Goal: Task Accomplishment & Management: Complete application form

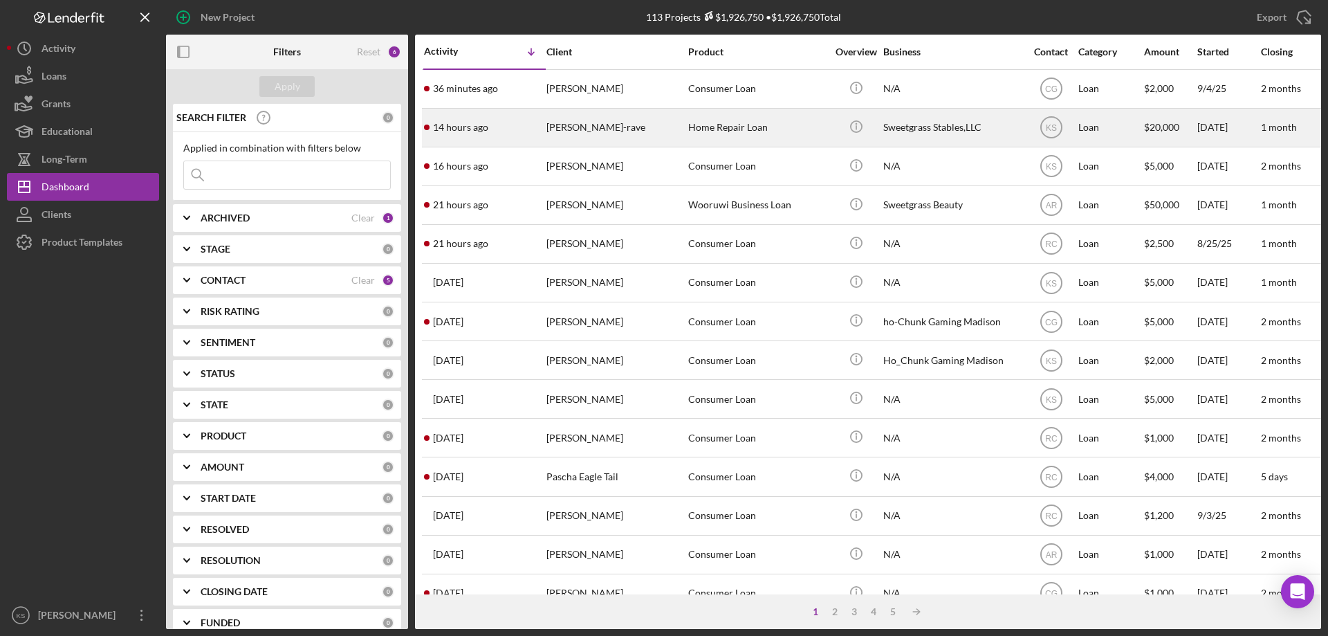
click at [593, 142] on div "[PERSON_NAME]-rave" at bounding box center [615, 127] width 138 height 37
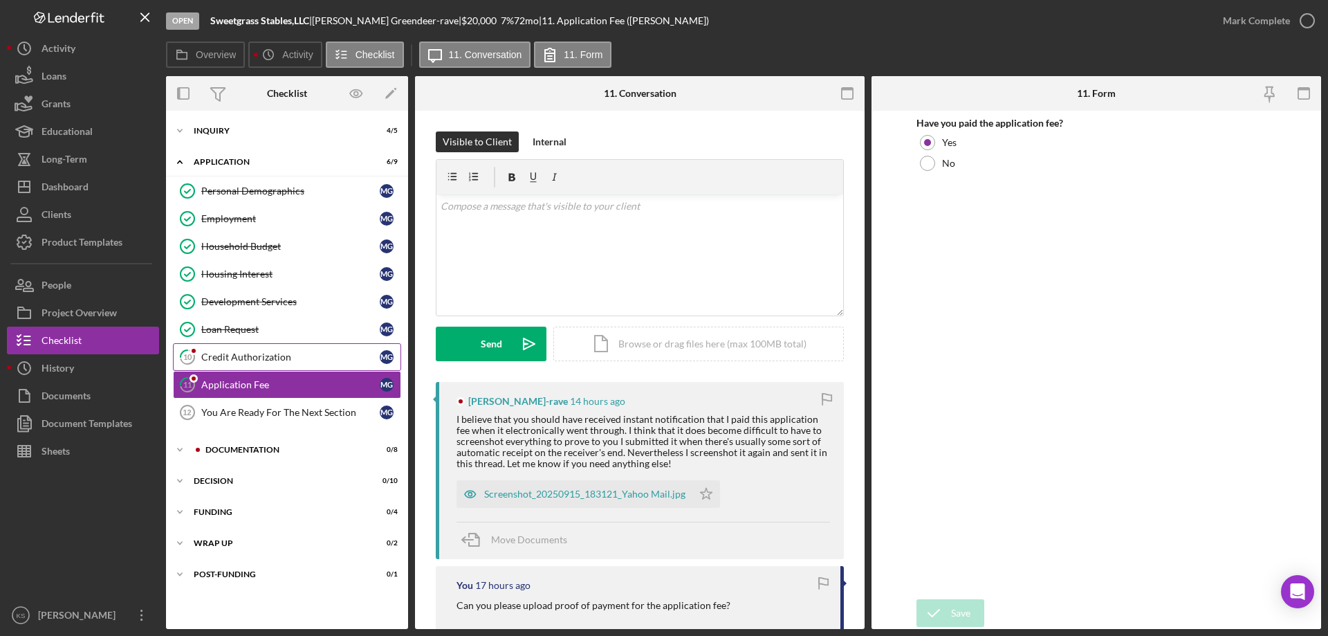
click at [300, 351] on div "Credit Authorization" at bounding box center [290, 356] width 178 height 11
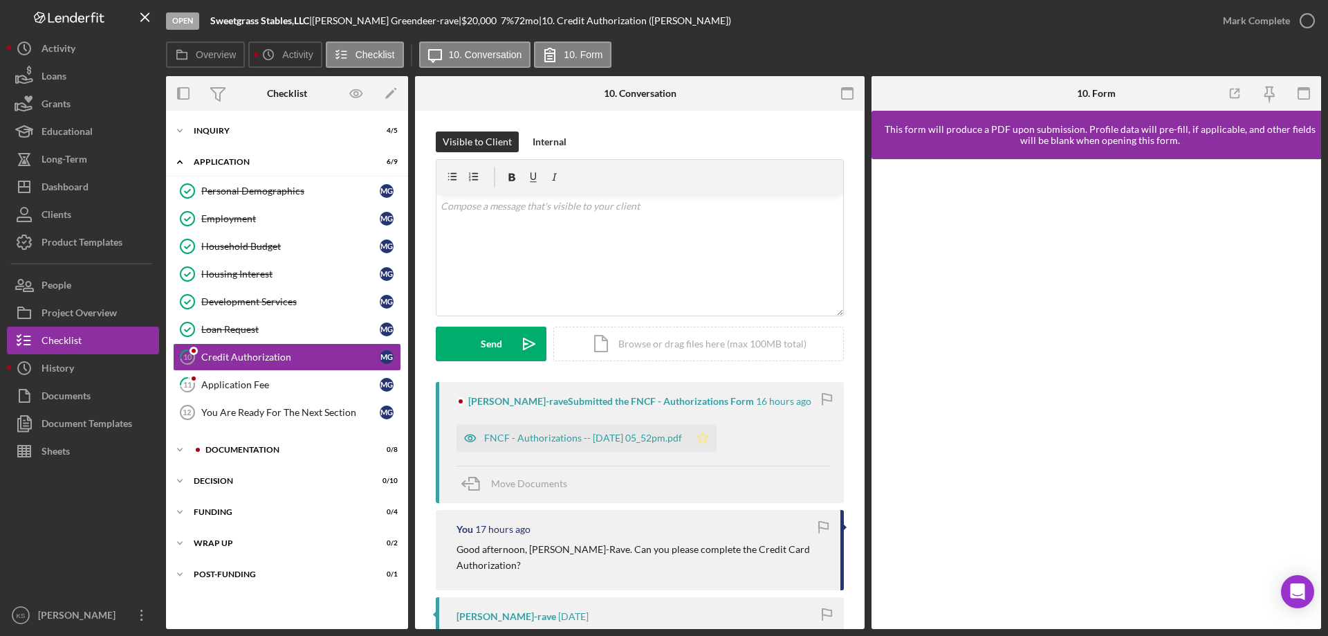
click at [717, 433] on icon "Icon/Star" at bounding box center [703, 438] width 28 height 28
click at [1240, 16] on div "Mark Complete" at bounding box center [1256, 21] width 67 height 28
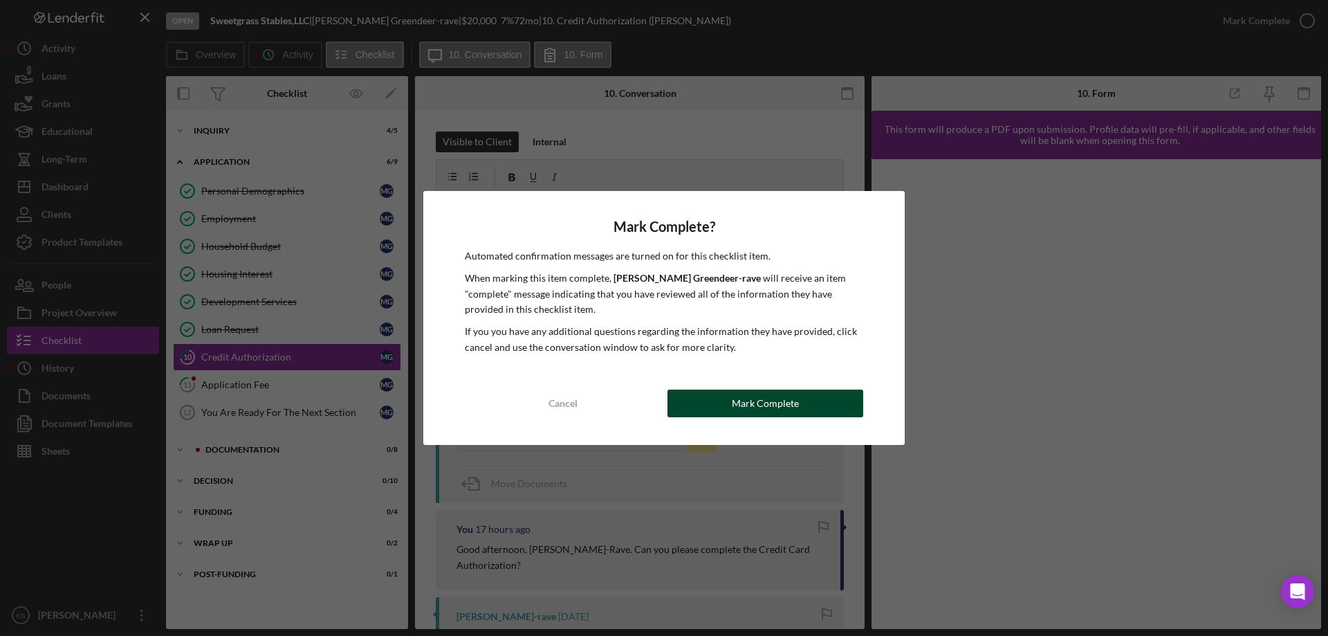
click at [798, 394] on button "Mark Complete" at bounding box center [766, 403] width 196 height 28
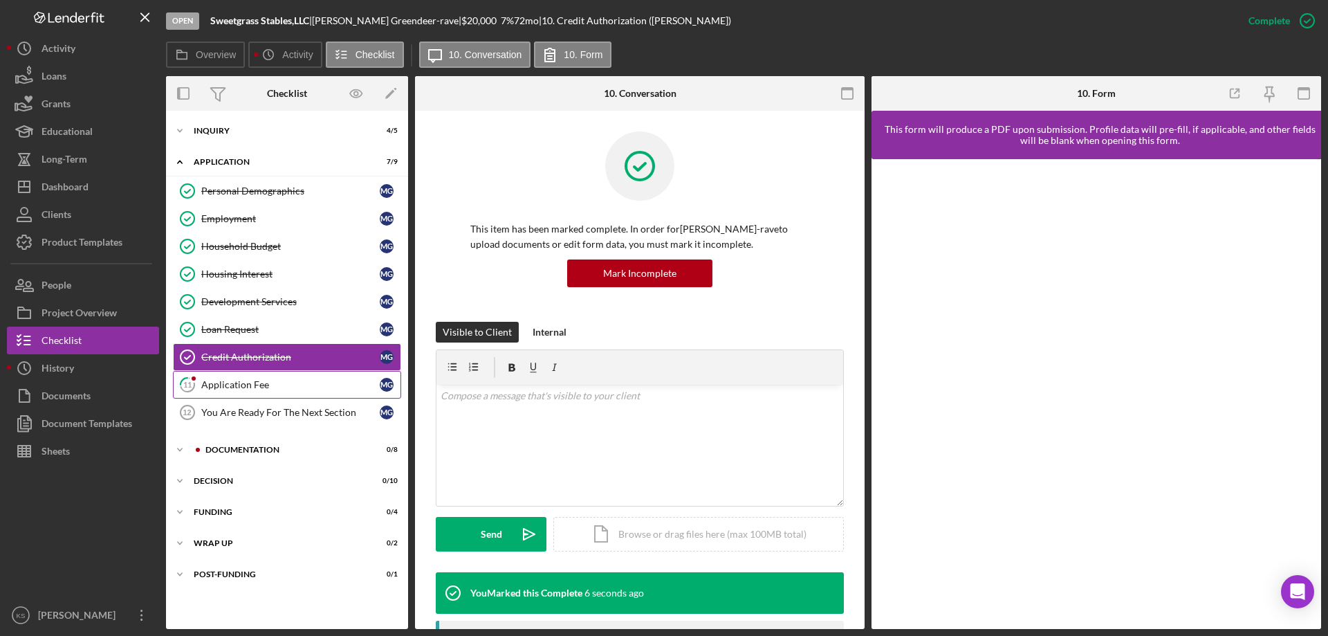
click at [296, 392] on link "11 Application Fee M G" at bounding box center [287, 385] width 228 height 28
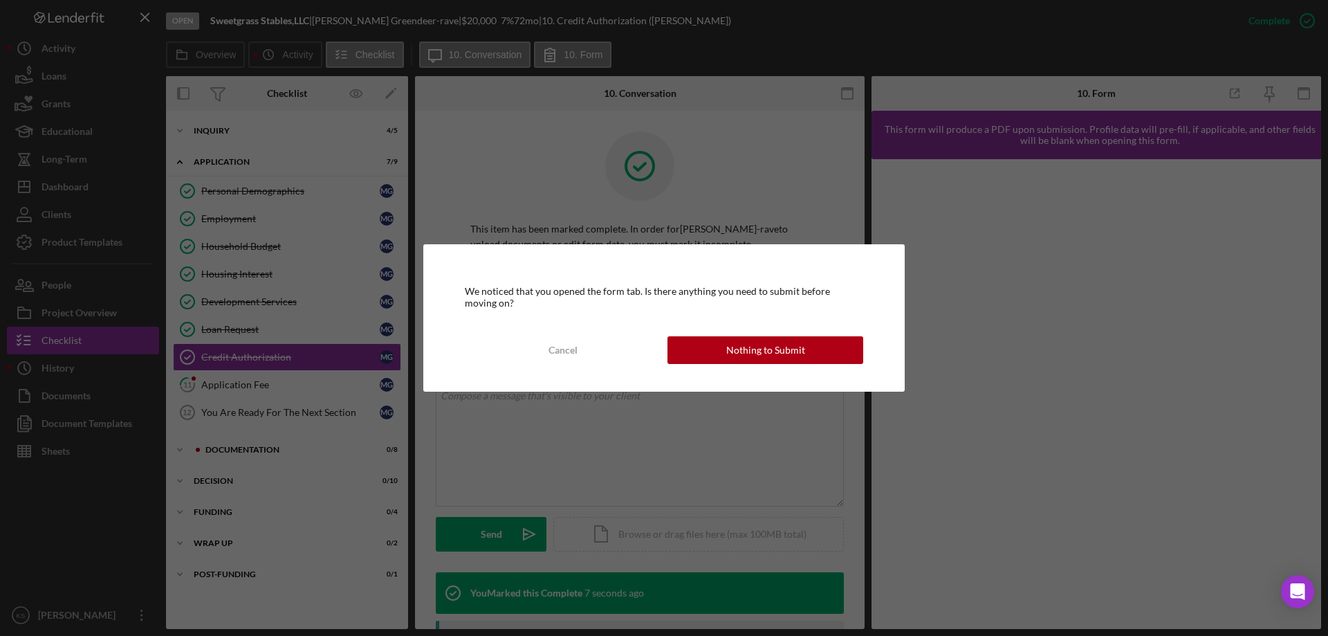
click at [804, 355] on button "Nothing to Submit" at bounding box center [766, 350] width 196 height 28
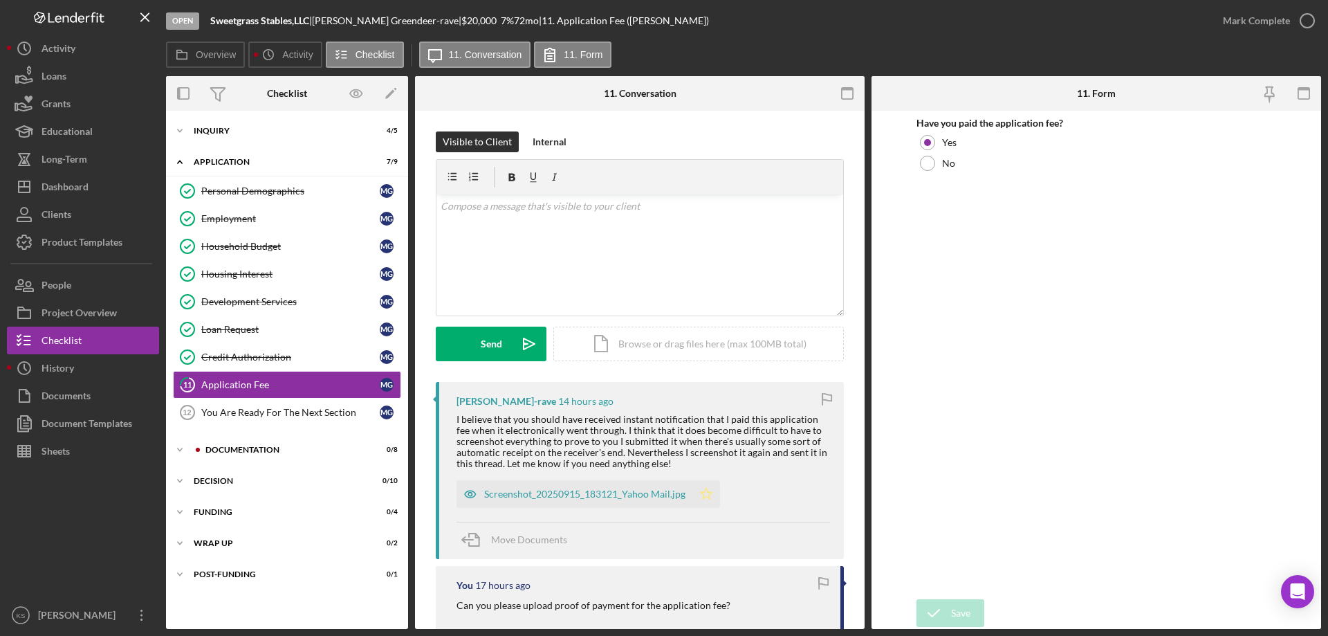
click at [710, 492] on polygon "button" at bounding box center [707, 493] width 12 height 11
click at [1255, 18] on div "Mark Complete" at bounding box center [1256, 21] width 67 height 28
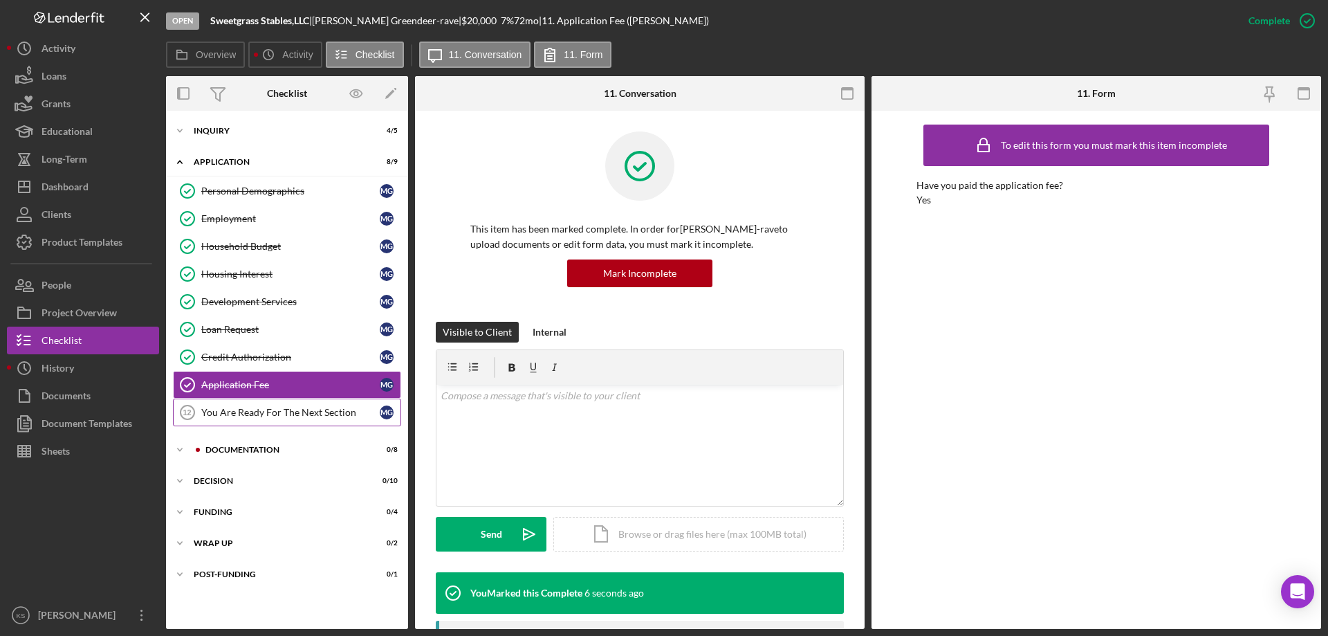
click at [260, 405] on link "You Are Ready For The Next Section 12 You Are Ready For The Next Section M G" at bounding box center [287, 412] width 228 height 28
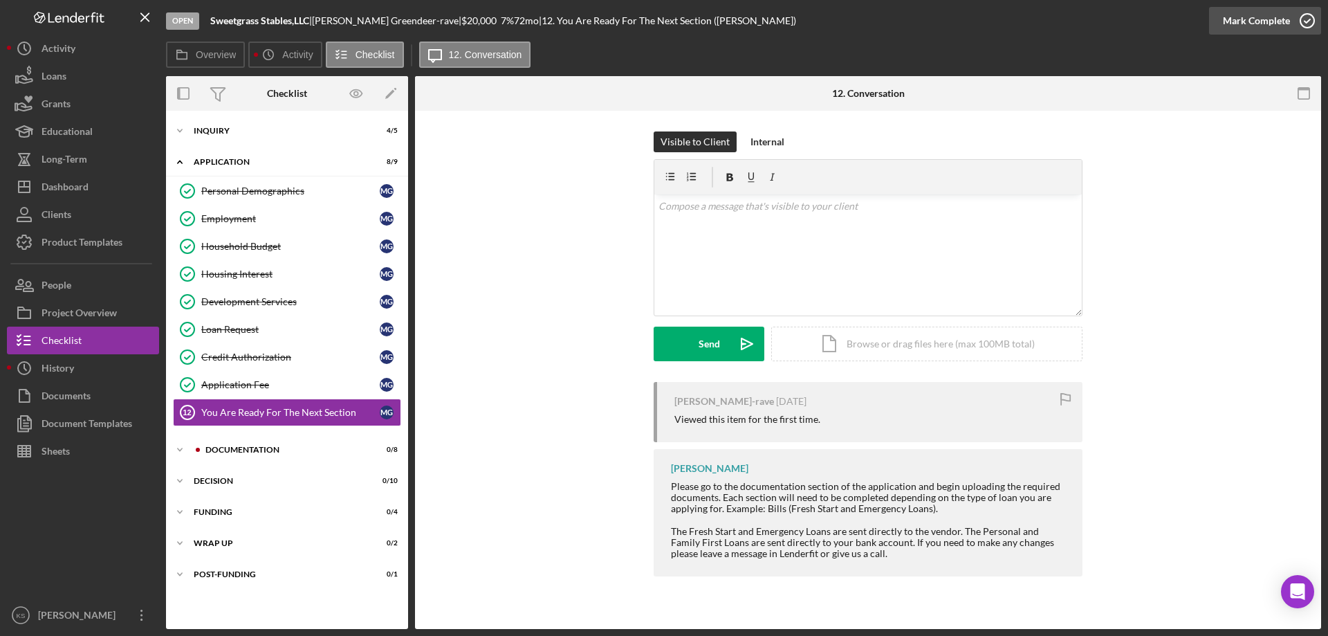
click at [1224, 19] on button "Mark Complete" at bounding box center [1265, 21] width 112 height 28
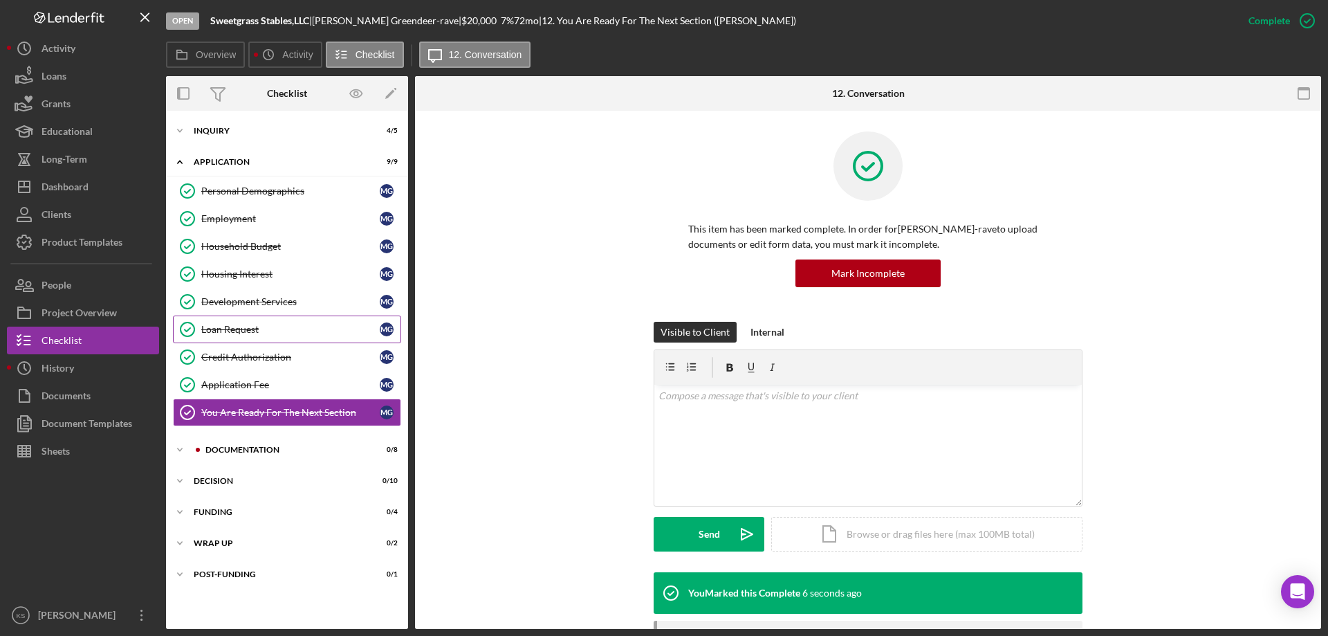
click at [248, 336] on link "Loan Request Loan Request M G" at bounding box center [287, 329] width 228 height 28
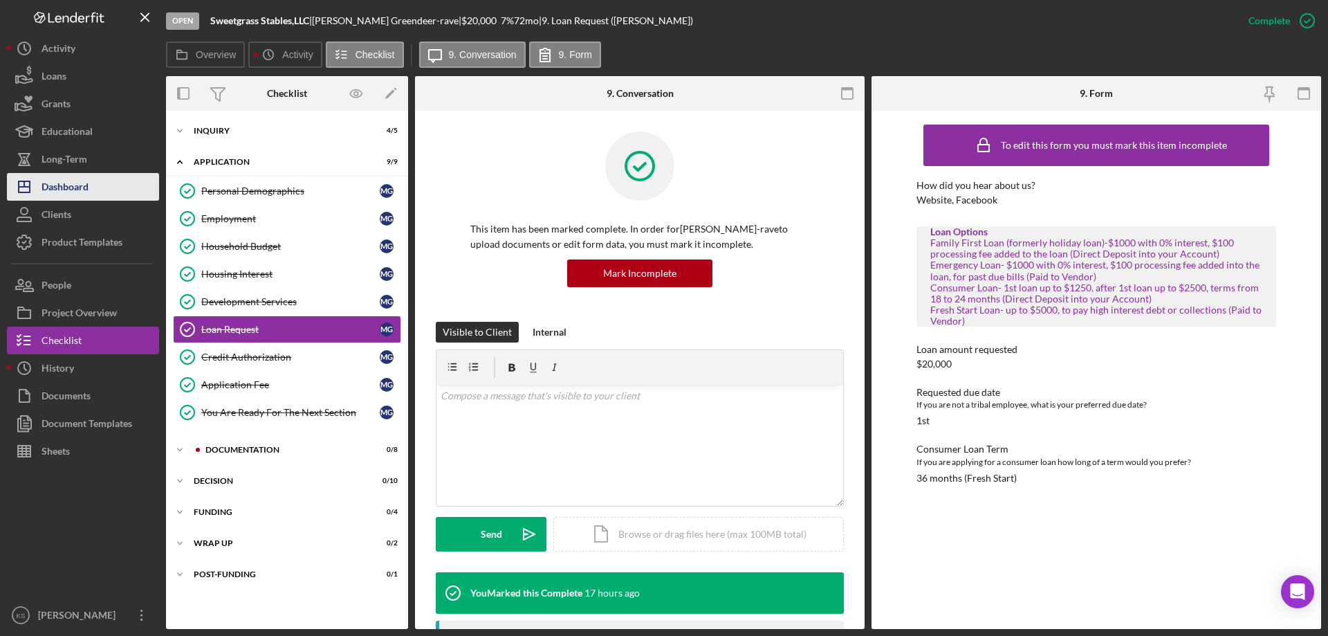
click at [89, 189] on div "Dashboard" at bounding box center [65, 188] width 47 height 31
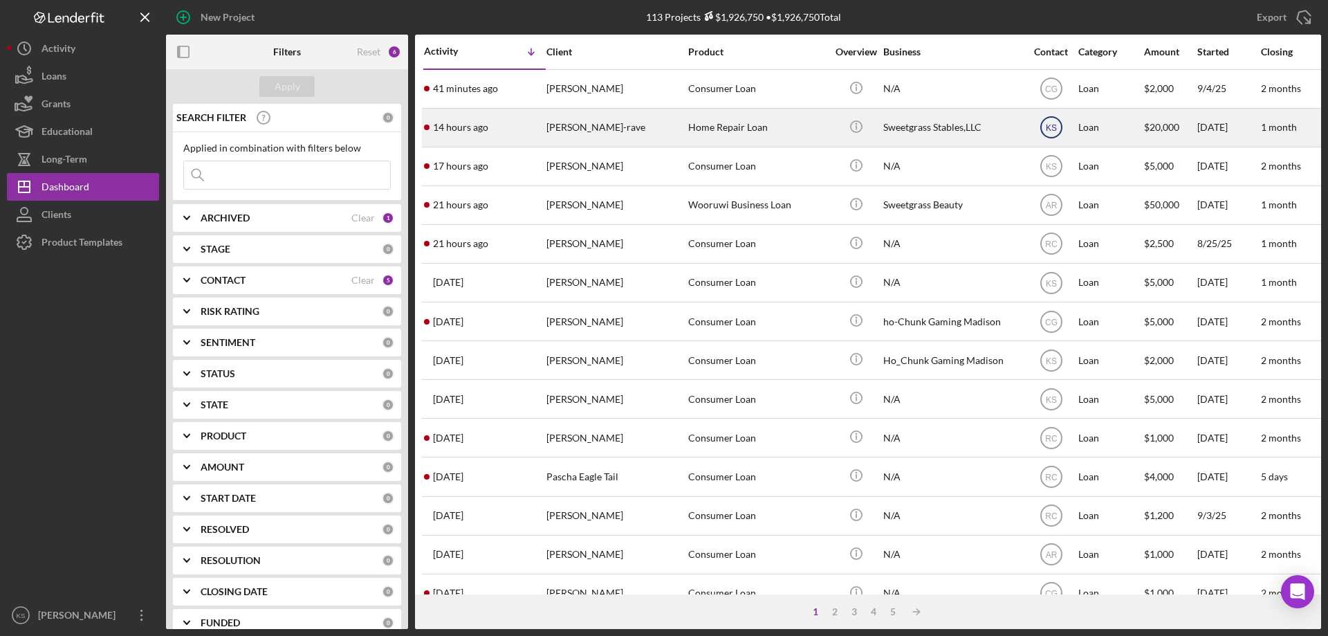
click at [1053, 127] on text "KS" at bounding box center [1050, 128] width 11 height 10
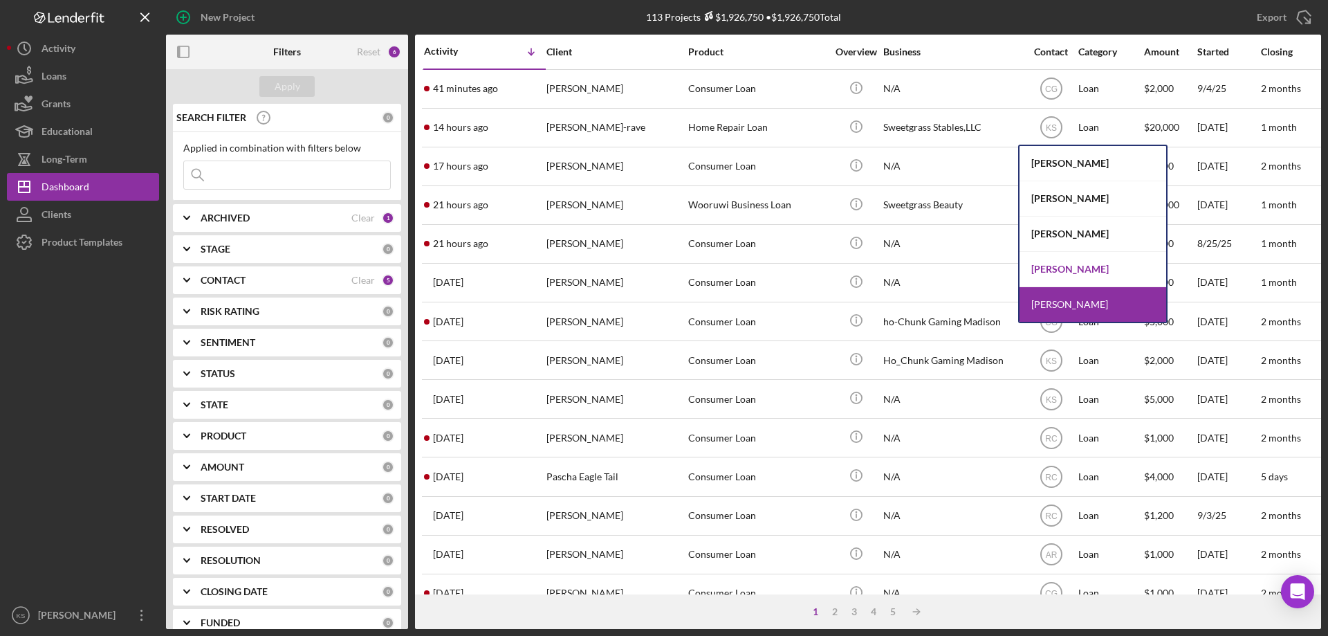
click at [1060, 263] on div "[PERSON_NAME]" at bounding box center [1093, 269] width 147 height 35
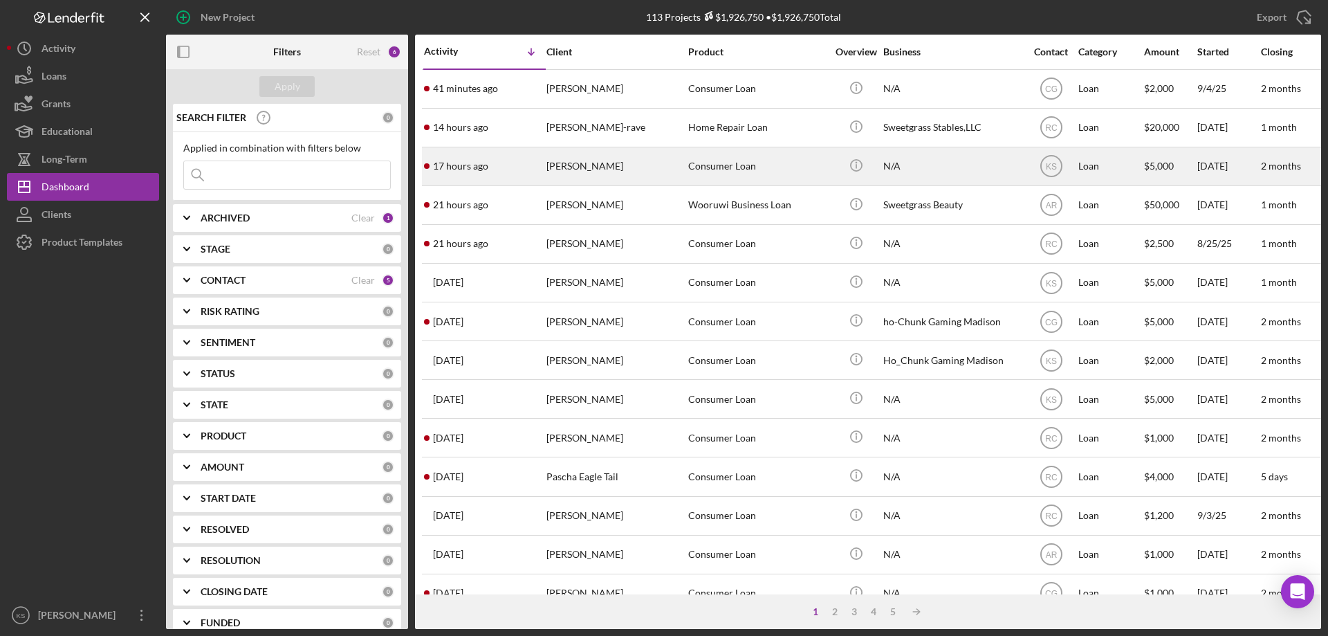
click at [764, 178] on div "Consumer Loan" at bounding box center [757, 166] width 138 height 37
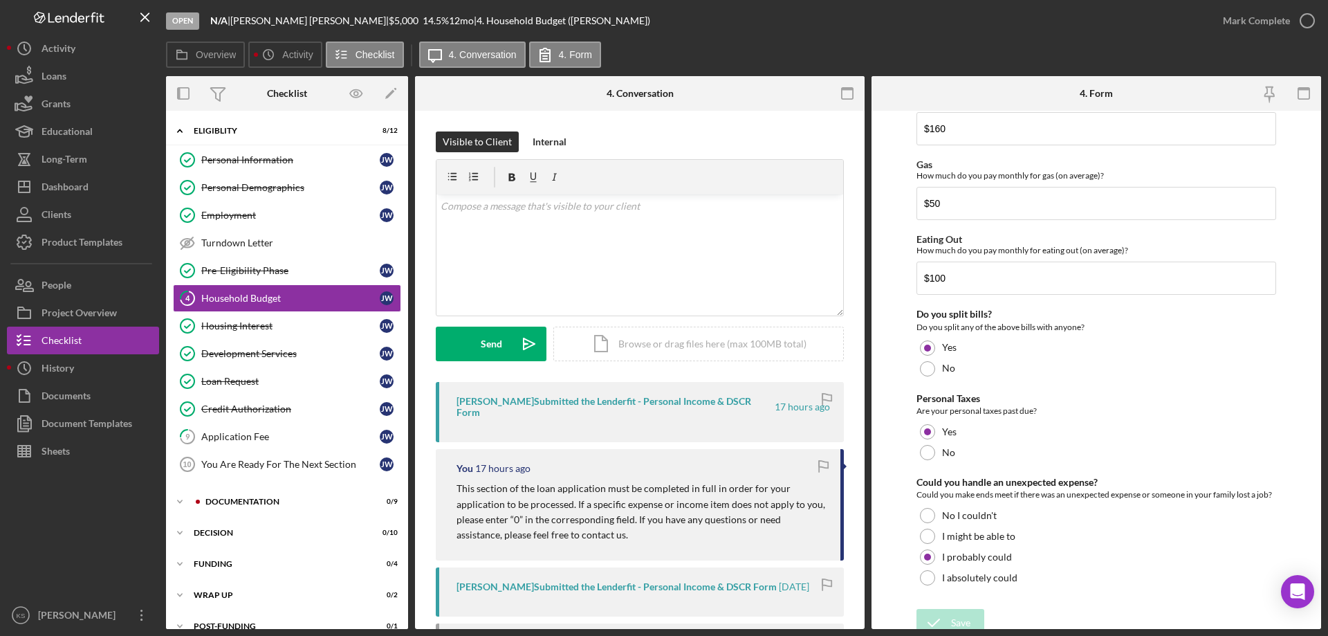
scroll to position [897, 0]
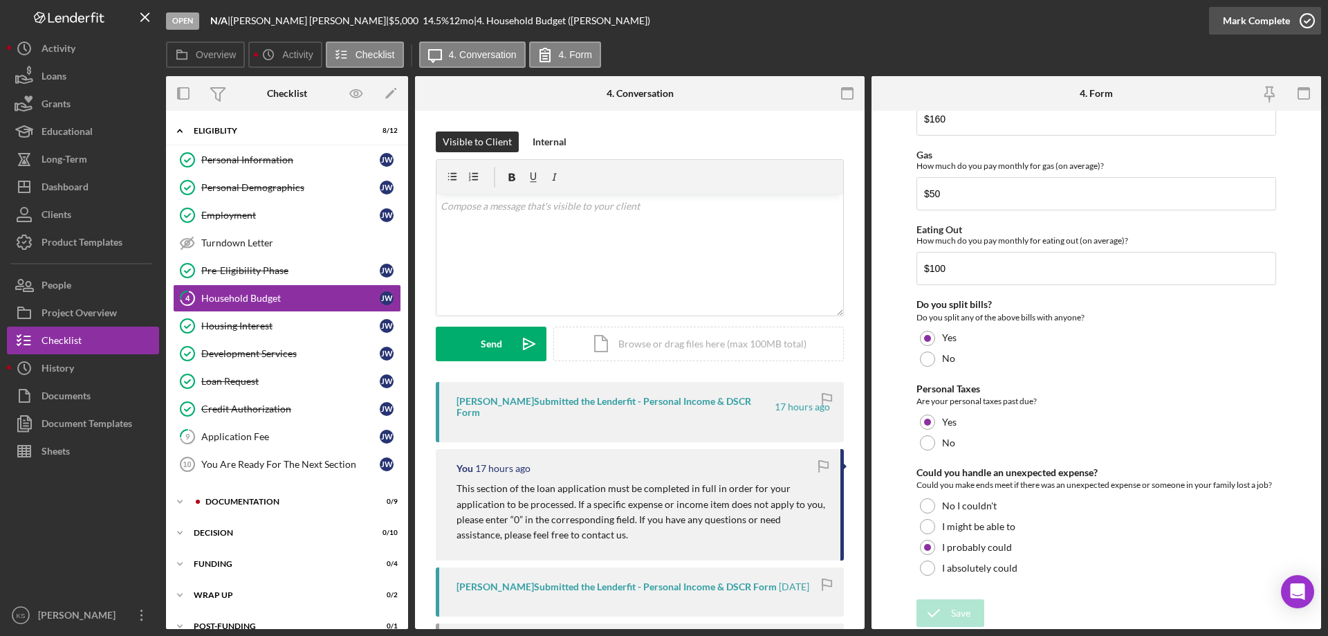
click at [1239, 19] on div "Mark Complete" at bounding box center [1256, 21] width 67 height 28
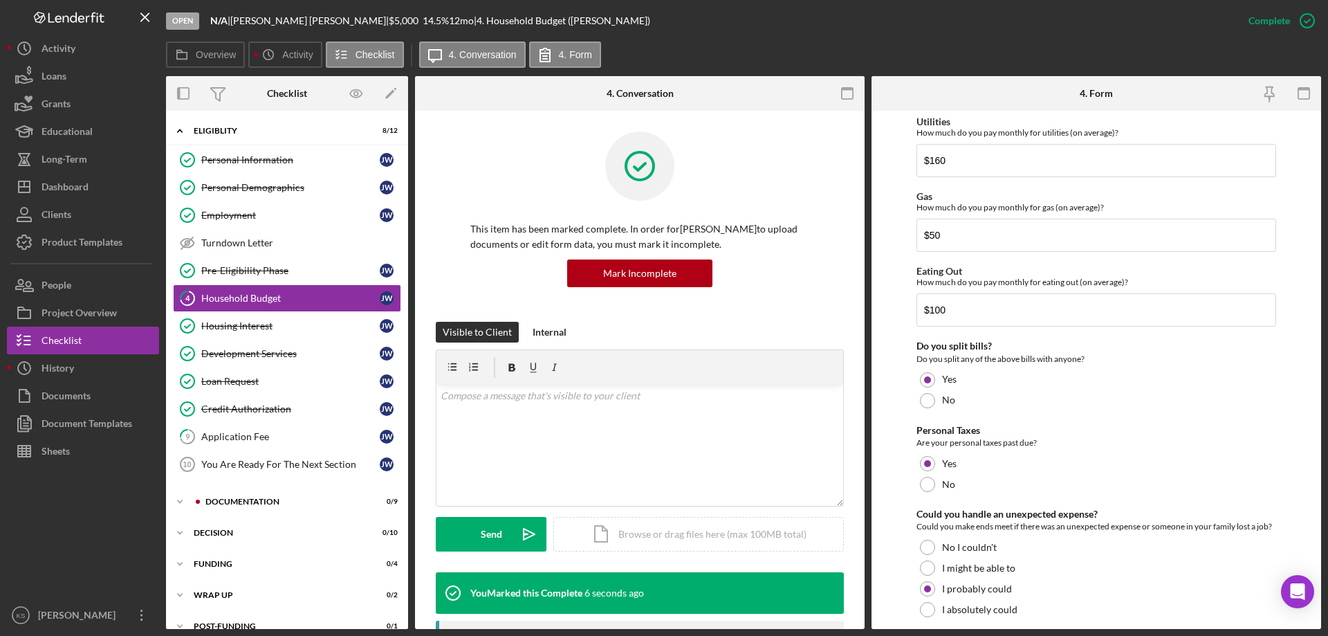
scroll to position [952, 0]
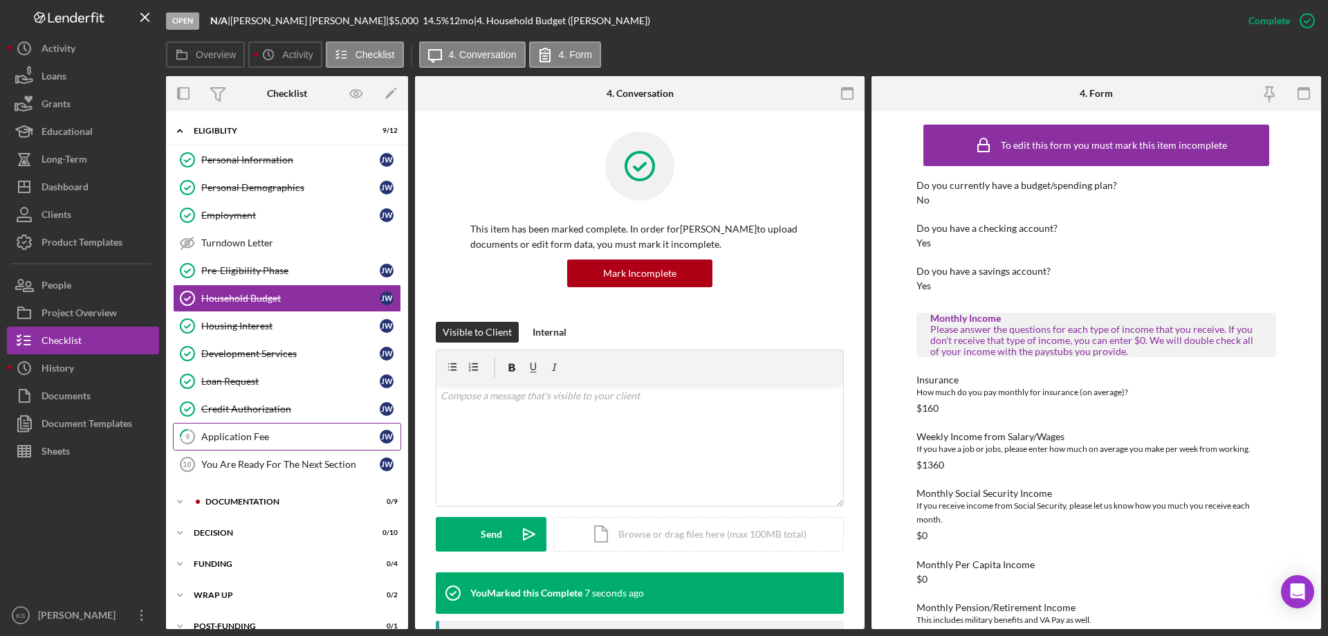
click at [260, 432] on div "Application Fee" at bounding box center [290, 436] width 178 height 11
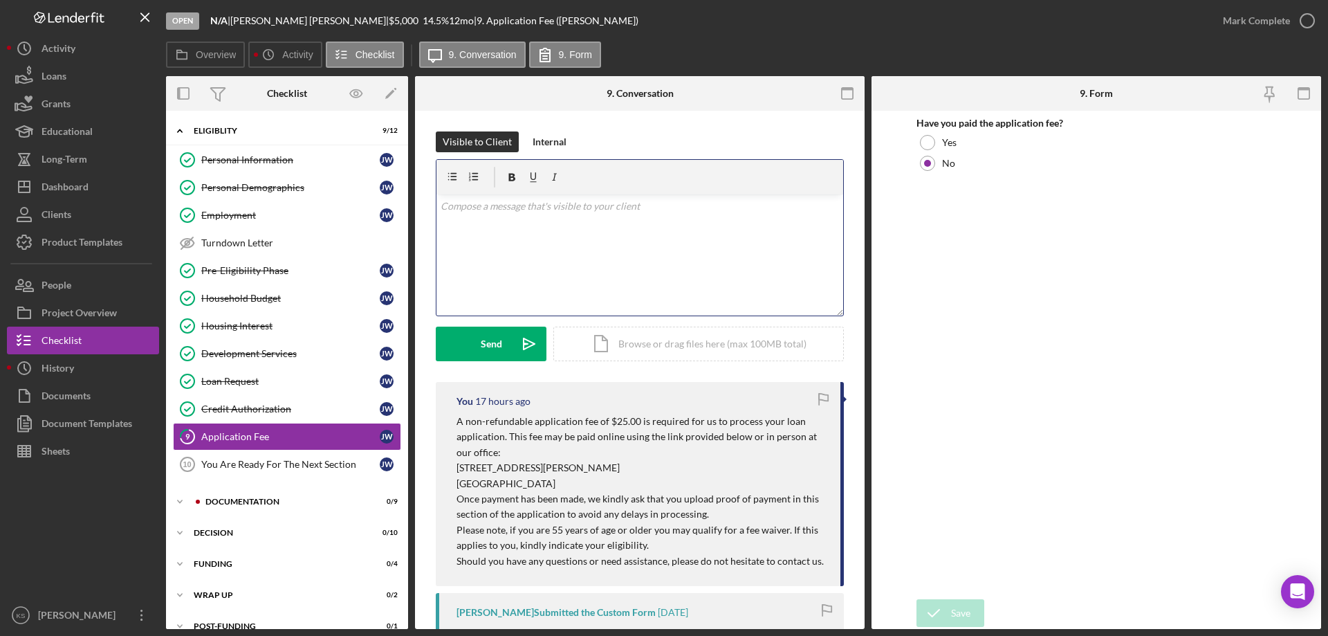
click at [636, 254] on div "v Color teal Color pink Remove color Add row above Add row below Add column bef…" at bounding box center [639, 254] width 407 height 121
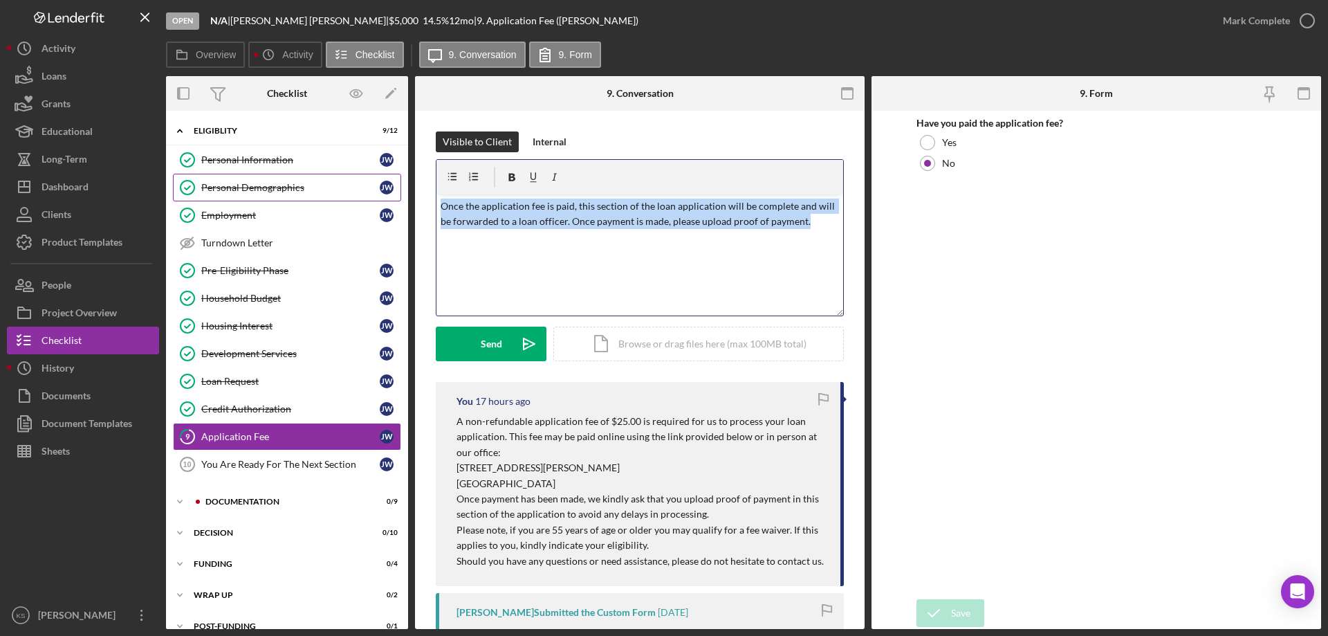
drag, startPoint x: 809, startPoint y: 225, endPoint x: 389, endPoint y: 200, distance: 421.3
click at [389, 200] on div "Overview Internal Workflow Stage Open Icon/Dropdown Arrow Archive (can unarchiv…" at bounding box center [743, 352] width 1155 height 553
copy p "Once the application fee is paid, this section of the loan application will be …"
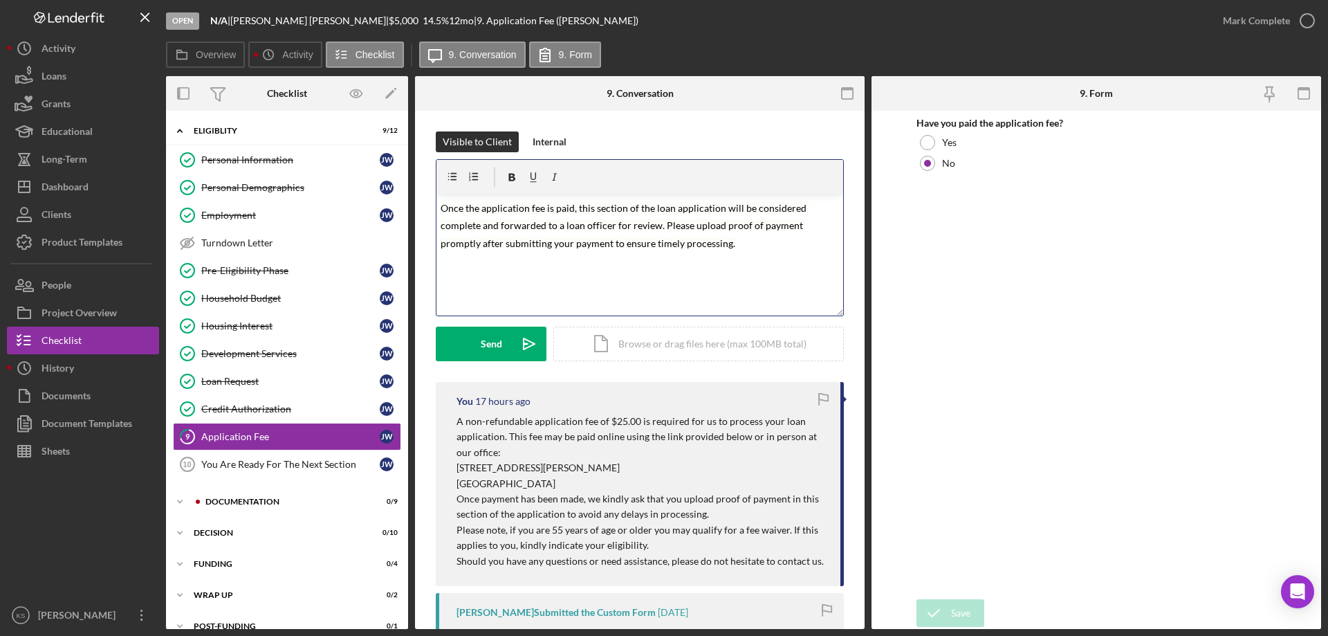
drag, startPoint x: 679, startPoint y: 269, endPoint x: 687, endPoint y: 259, distance: 13.3
click at [679, 268] on div "v Color teal Color pink Remove color Add row above Add row below Add column bef…" at bounding box center [639, 254] width 407 height 121
click at [494, 347] on div "Send" at bounding box center [491, 343] width 21 height 35
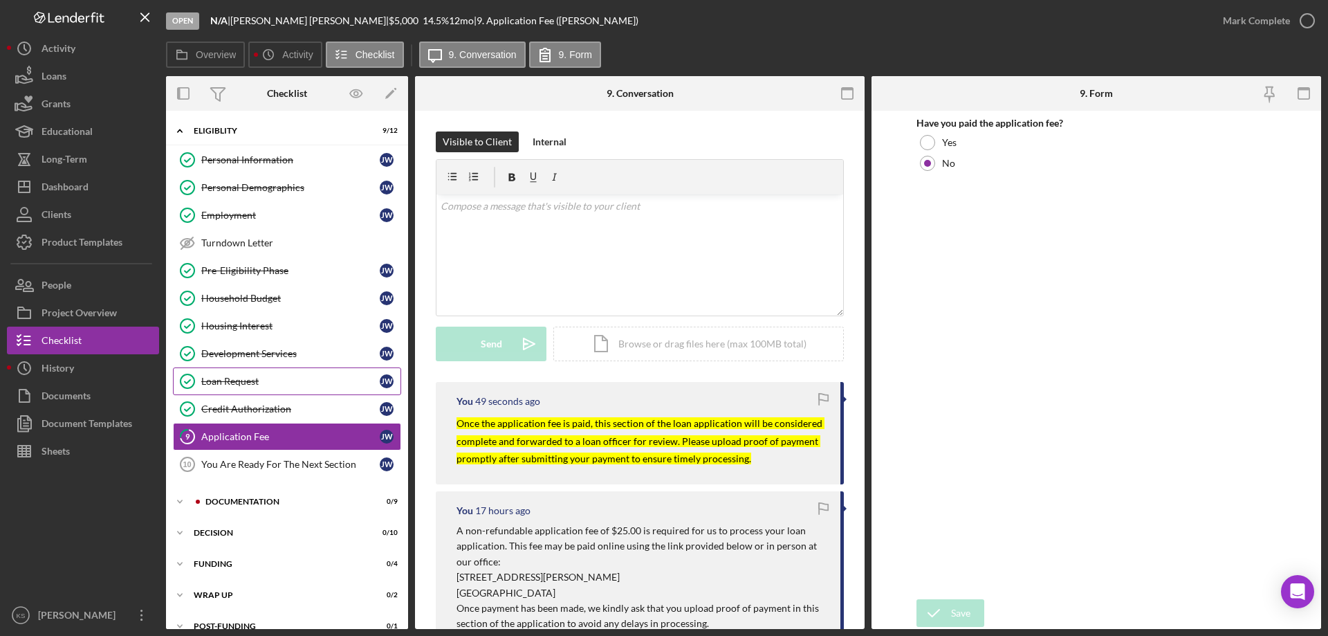
click at [233, 381] on div "Loan Request" at bounding box center [290, 381] width 178 height 11
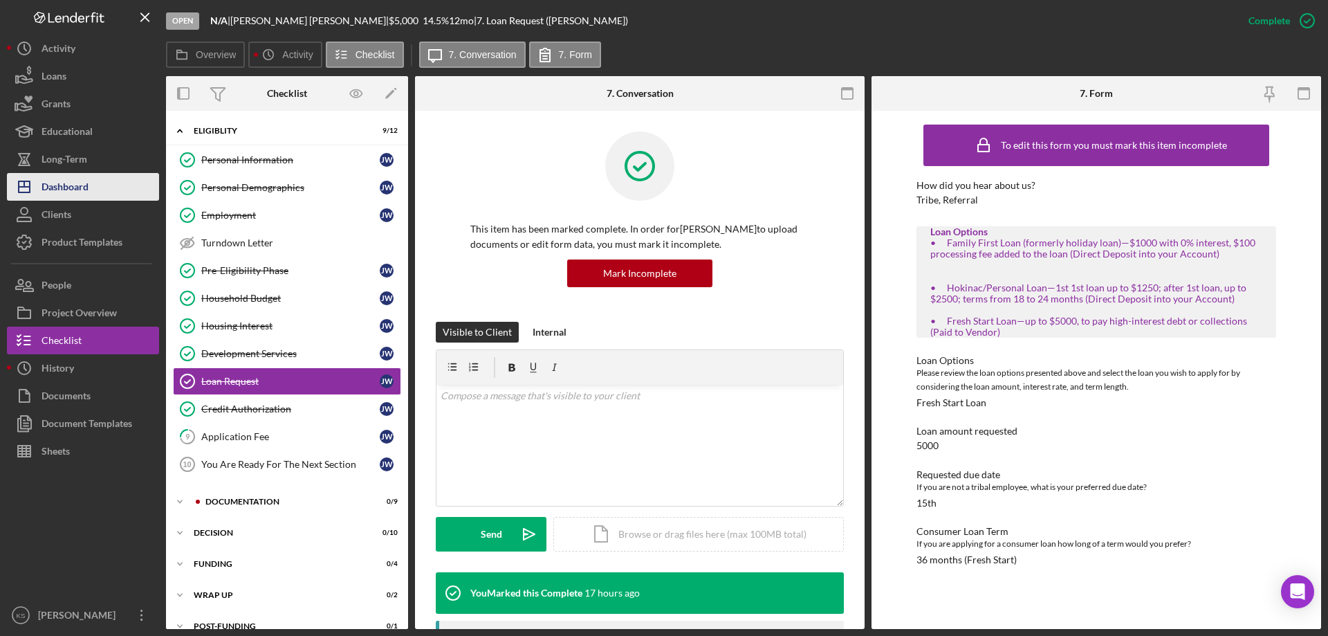
click at [68, 186] on div "Dashboard" at bounding box center [65, 188] width 47 height 31
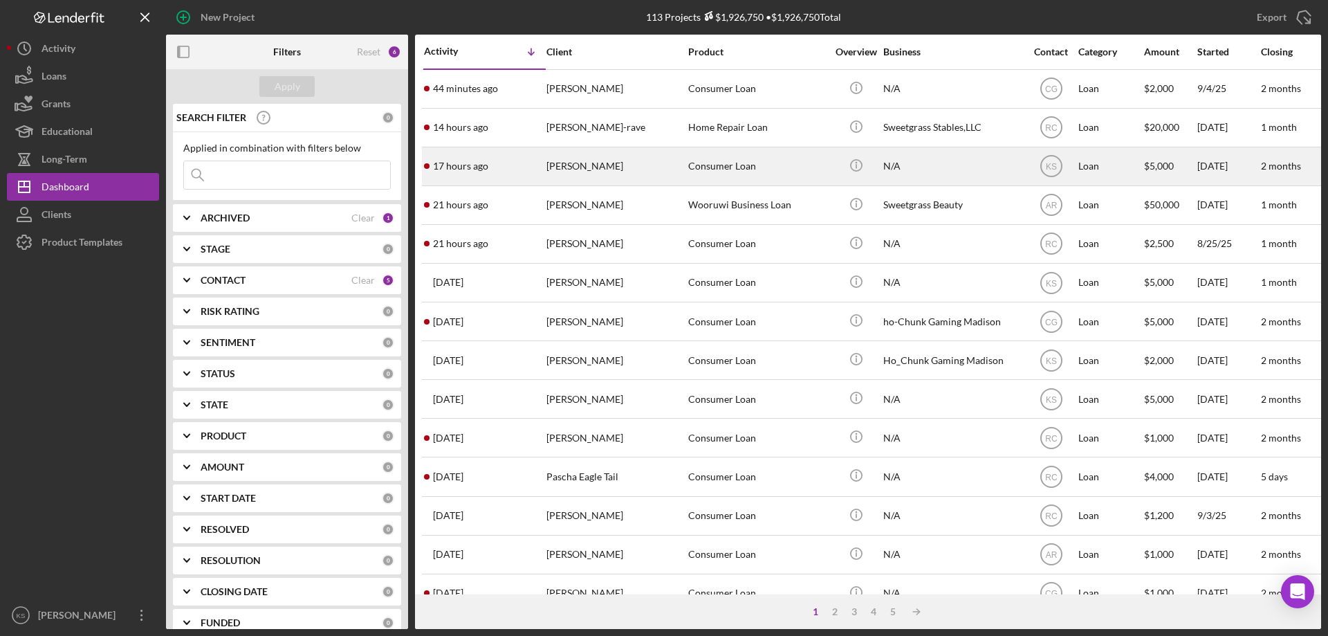
click at [660, 167] on div "[PERSON_NAME]" at bounding box center [615, 166] width 138 height 37
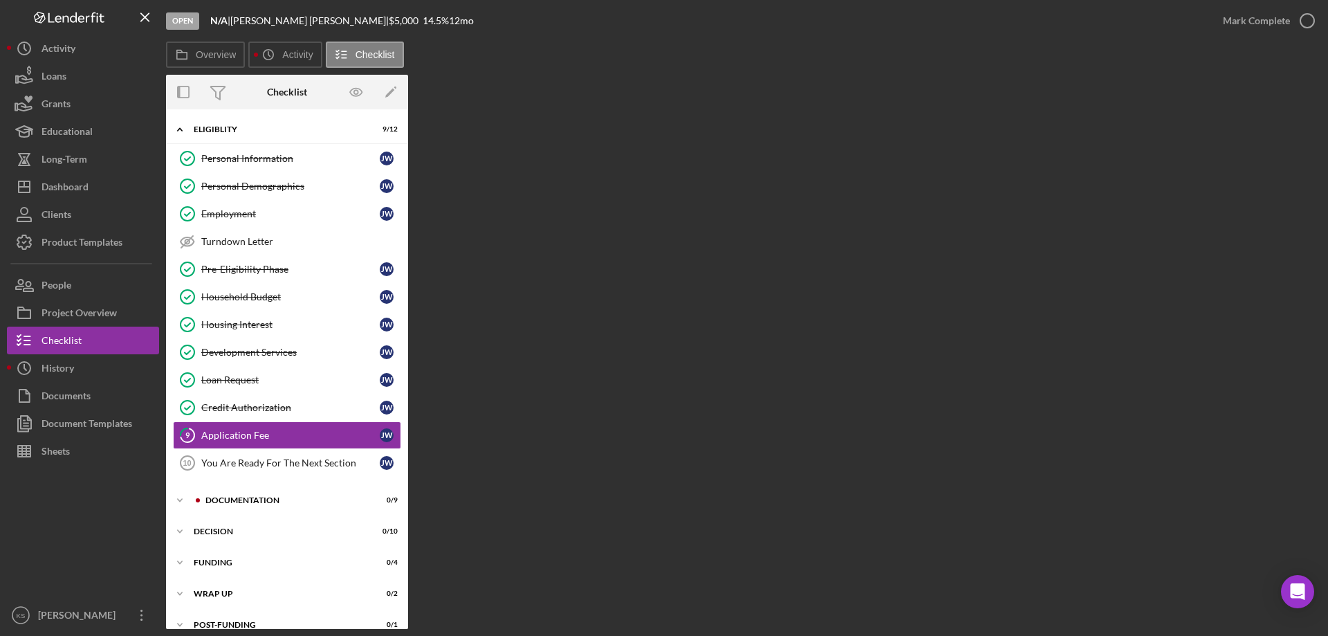
scroll to position [17, 0]
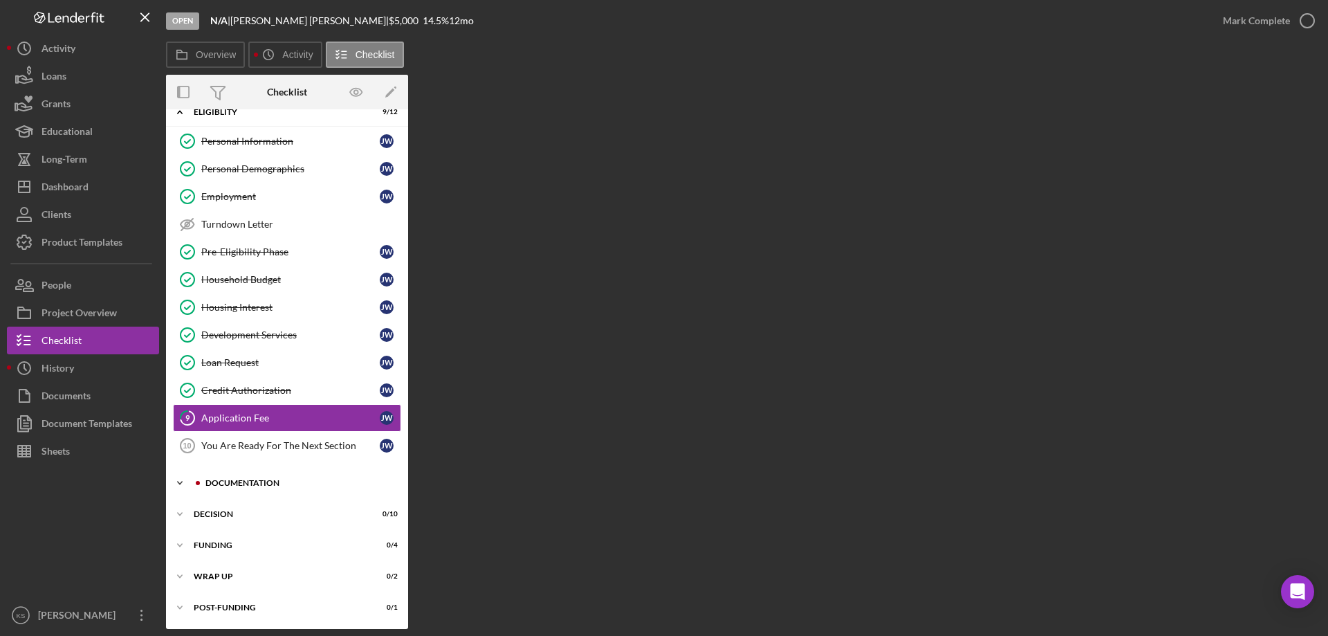
click at [228, 475] on div "Icon/Expander Documentation 0 / 9" at bounding box center [287, 483] width 242 height 28
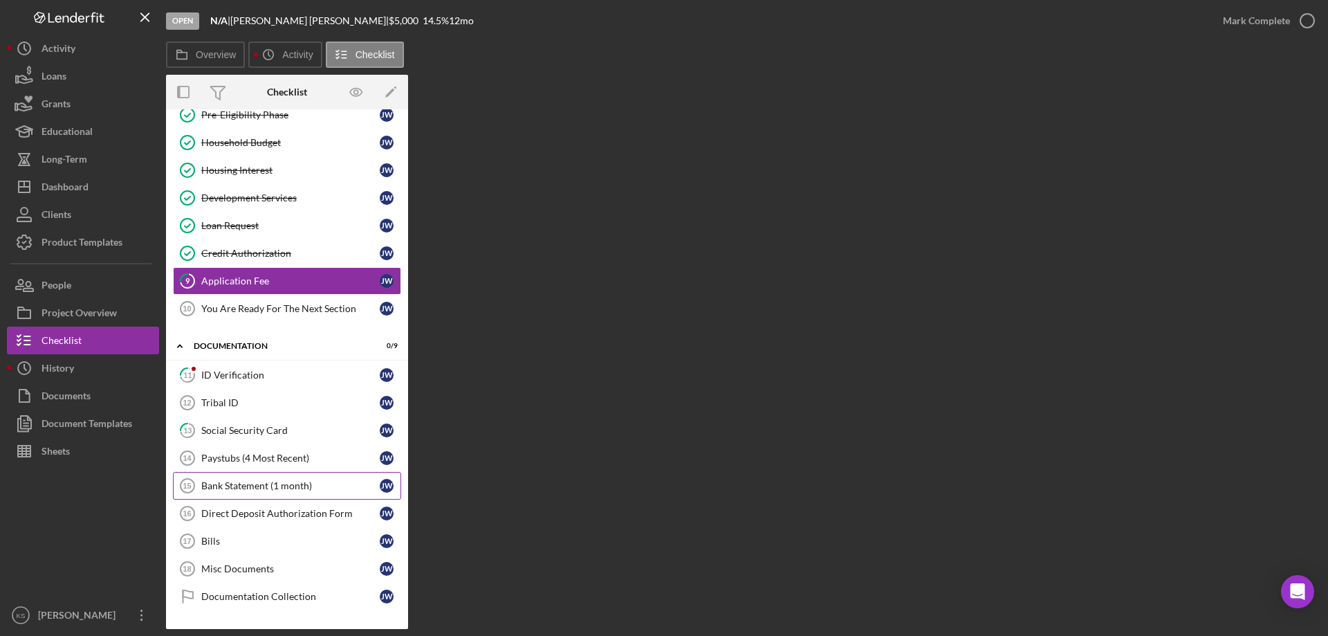
scroll to position [156, 0]
click at [243, 378] on div "ID Verification" at bounding box center [290, 373] width 178 height 11
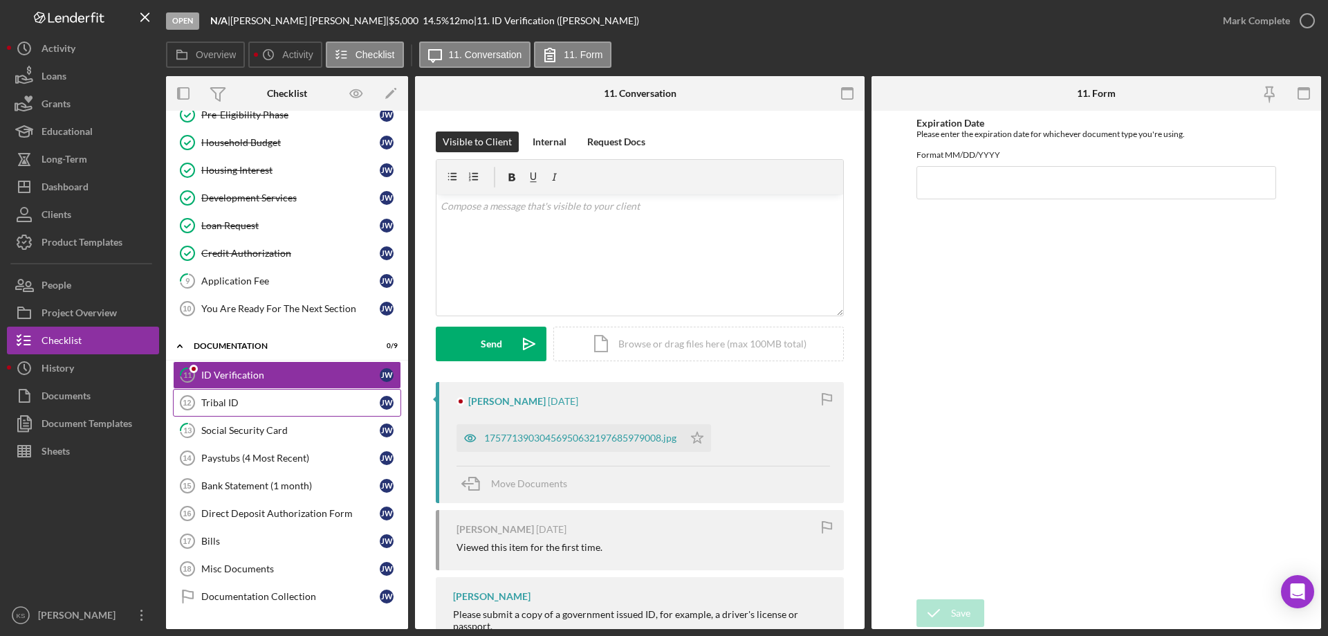
click at [236, 402] on div "Tribal ID" at bounding box center [290, 402] width 178 height 11
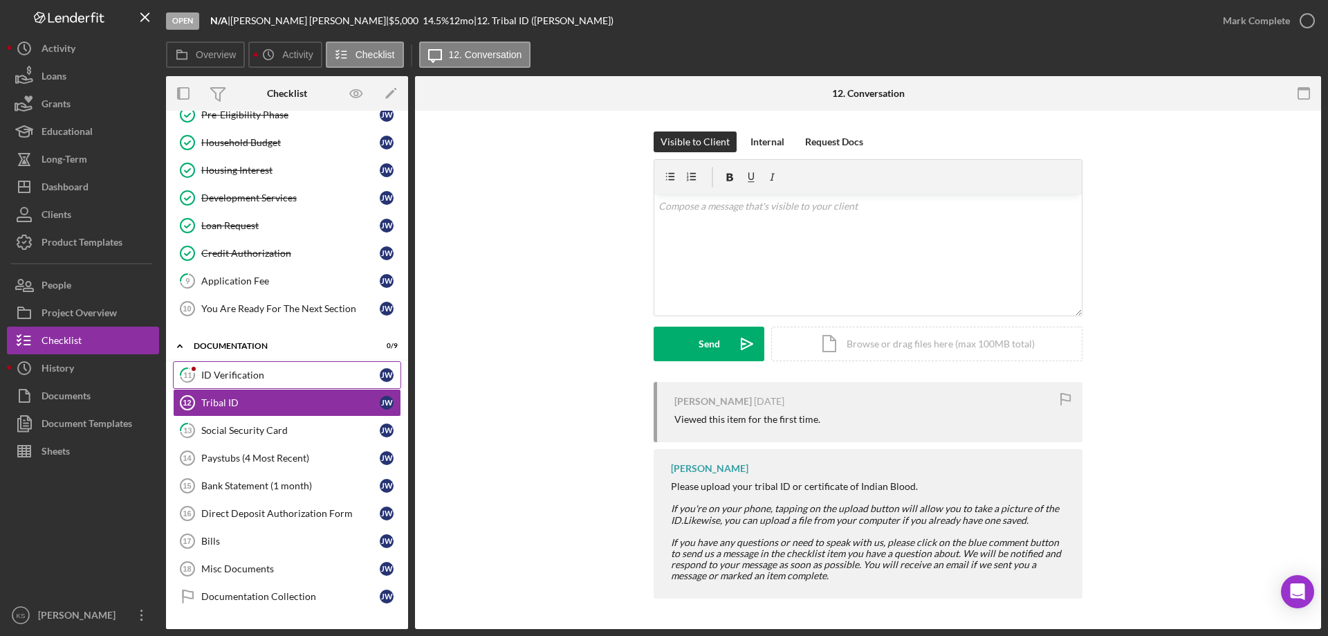
click at [263, 377] on div "ID Verification" at bounding box center [290, 374] width 178 height 11
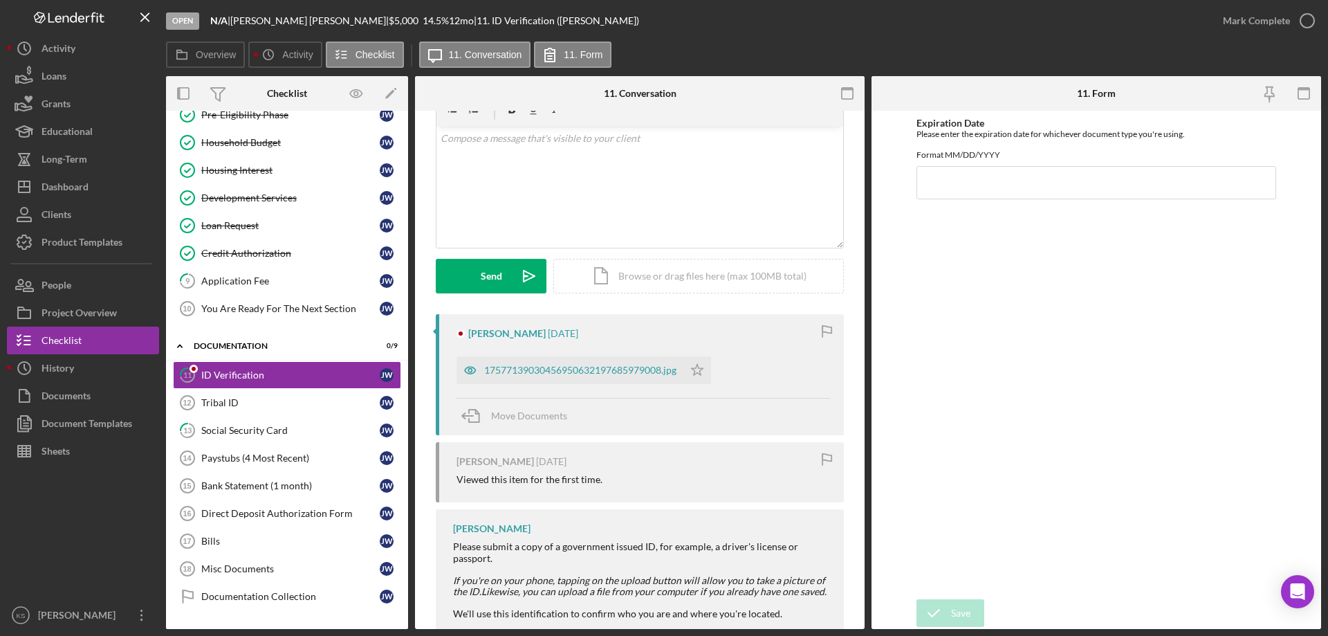
scroll to position [159, 0]
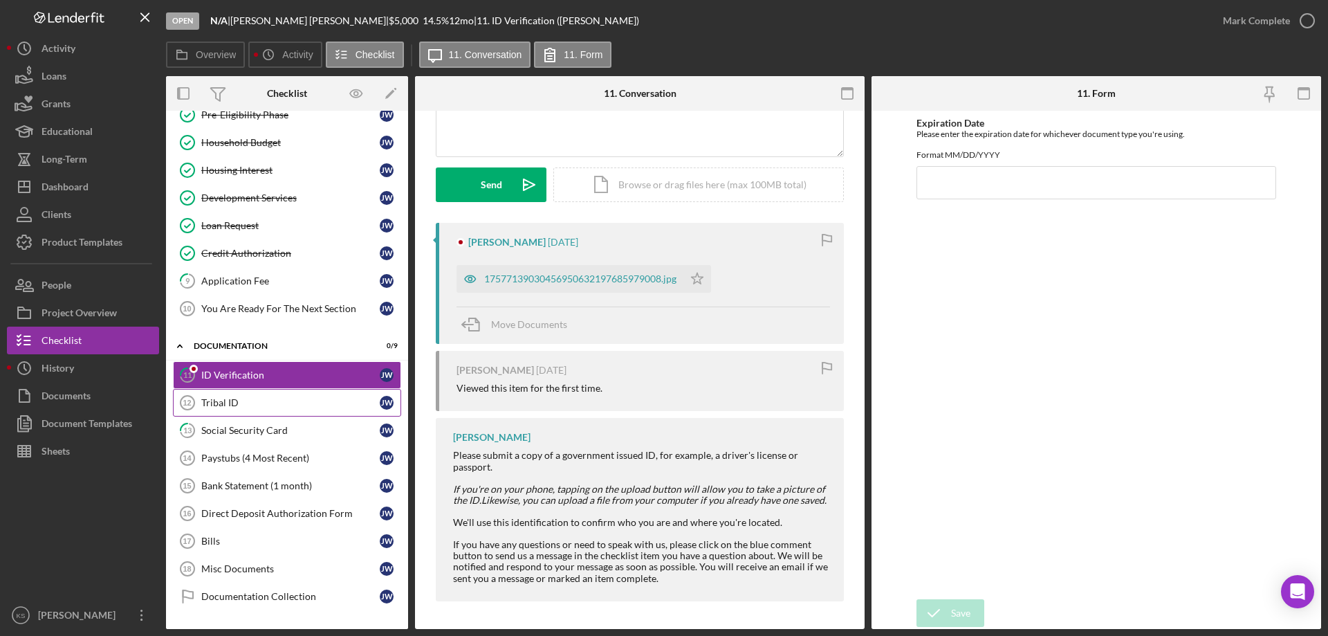
click at [273, 409] on link "Tribal ID 12 Tribal ID [PERSON_NAME]" at bounding box center [287, 403] width 228 height 28
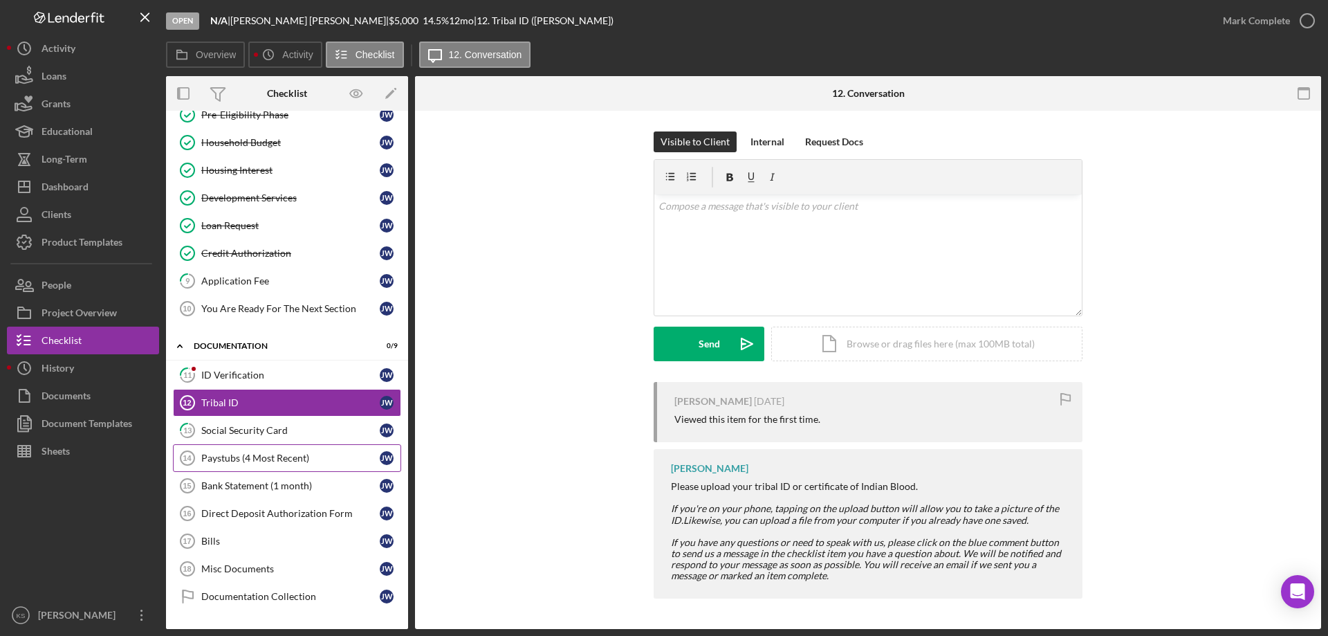
click at [280, 457] on div "Paystubs (4 Most Recent)" at bounding box center [290, 457] width 178 height 11
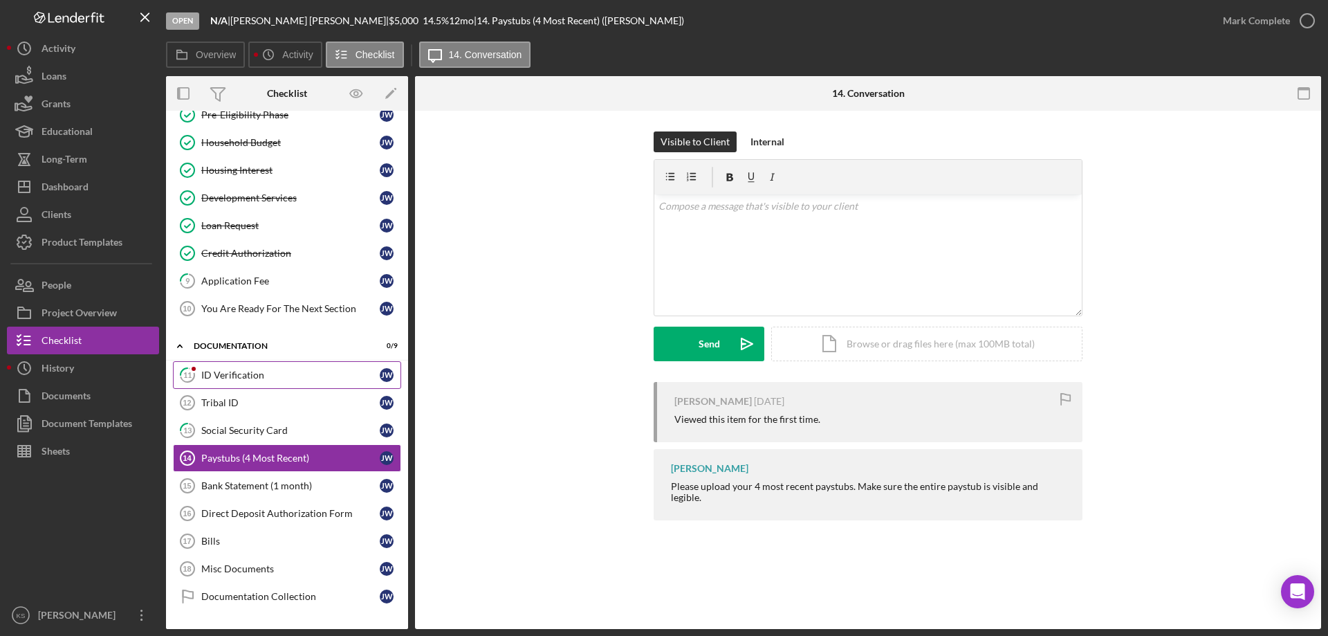
click at [264, 383] on link "11 ID Verification [PERSON_NAME]" at bounding box center [287, 375] width 228 height 28
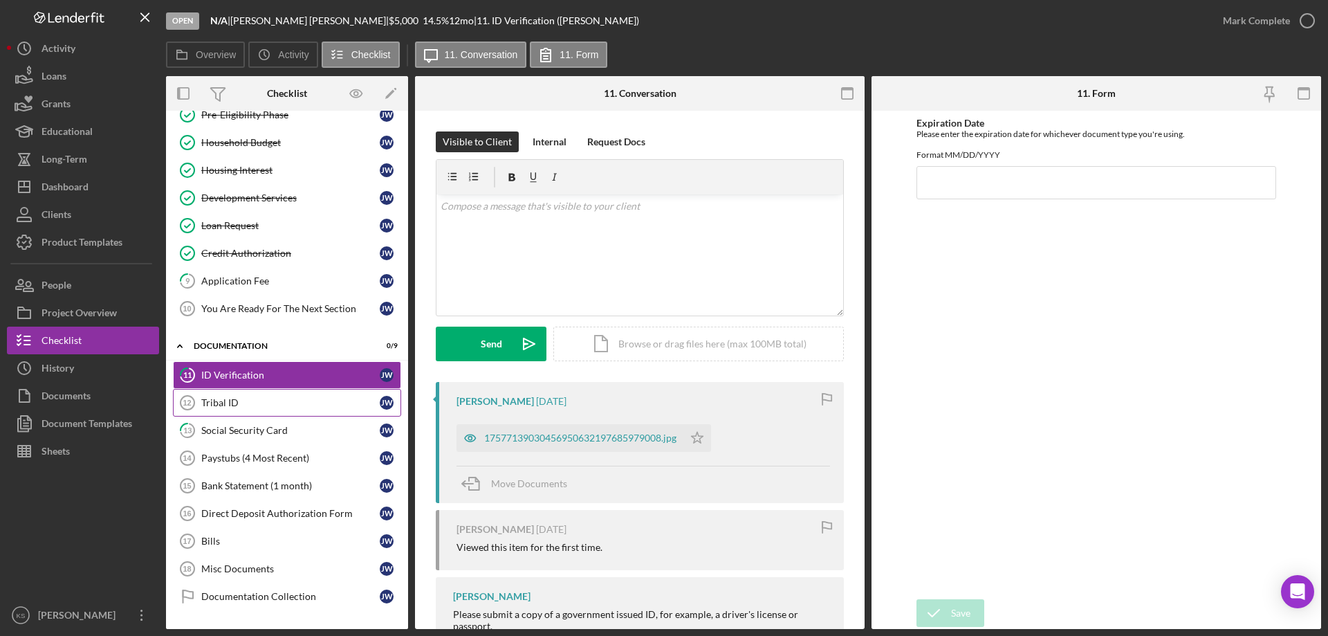
click at [252, 394] on link "Tribal ID 12 Tribal ID [PERSON_NAME]" at bounding box center [287, 403] width 228 height 28
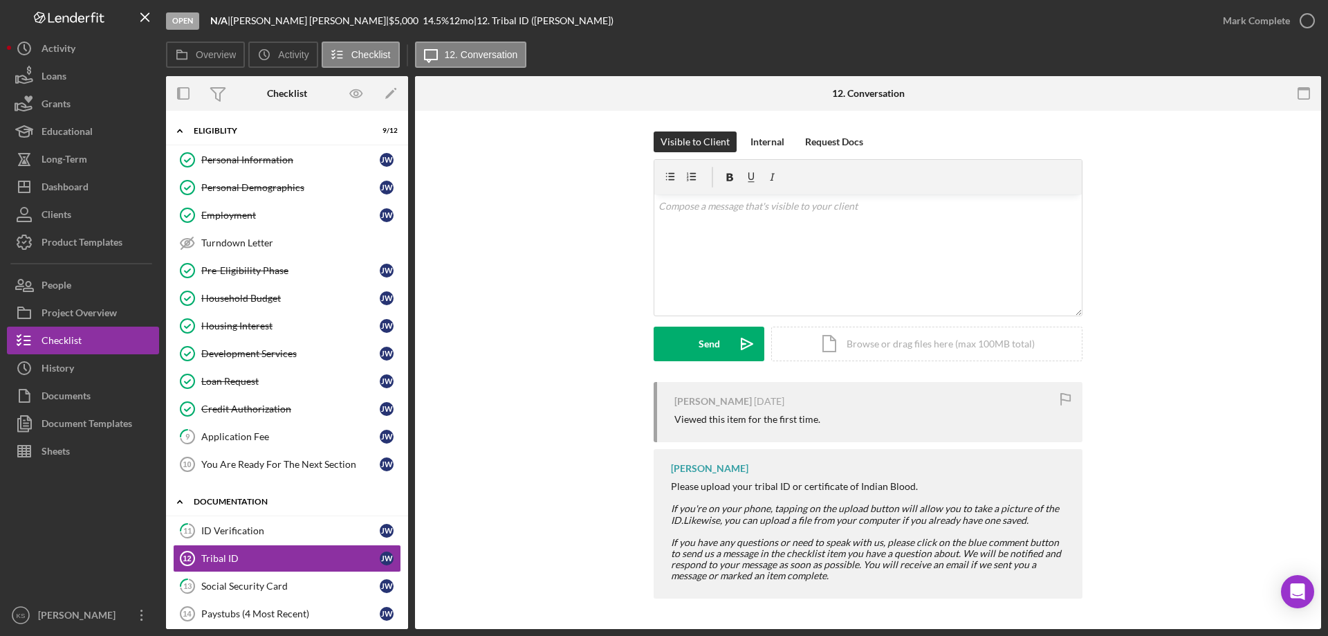
click at [182, 506] on icon "Icon/Expander" at bounding box center [180, 502] width 28 height 28
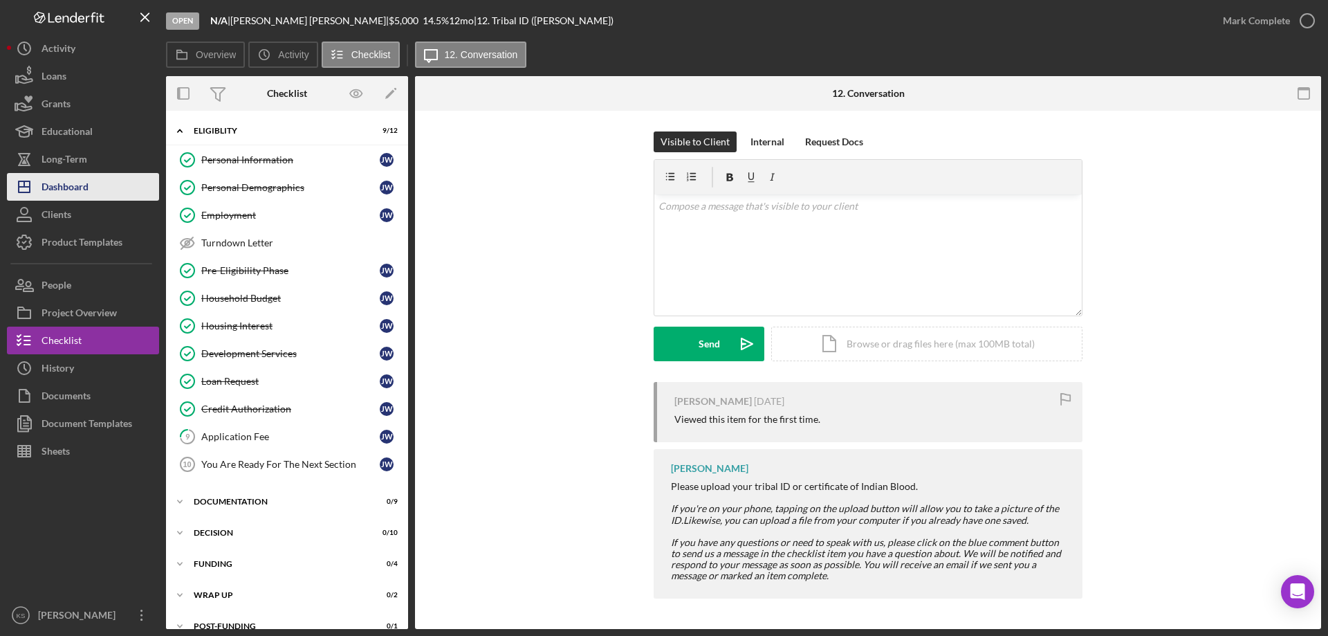
click at [118, 185] on button "Icon/Dashboard Dashboard" at bounding box center [83, 187] width 152 height 28
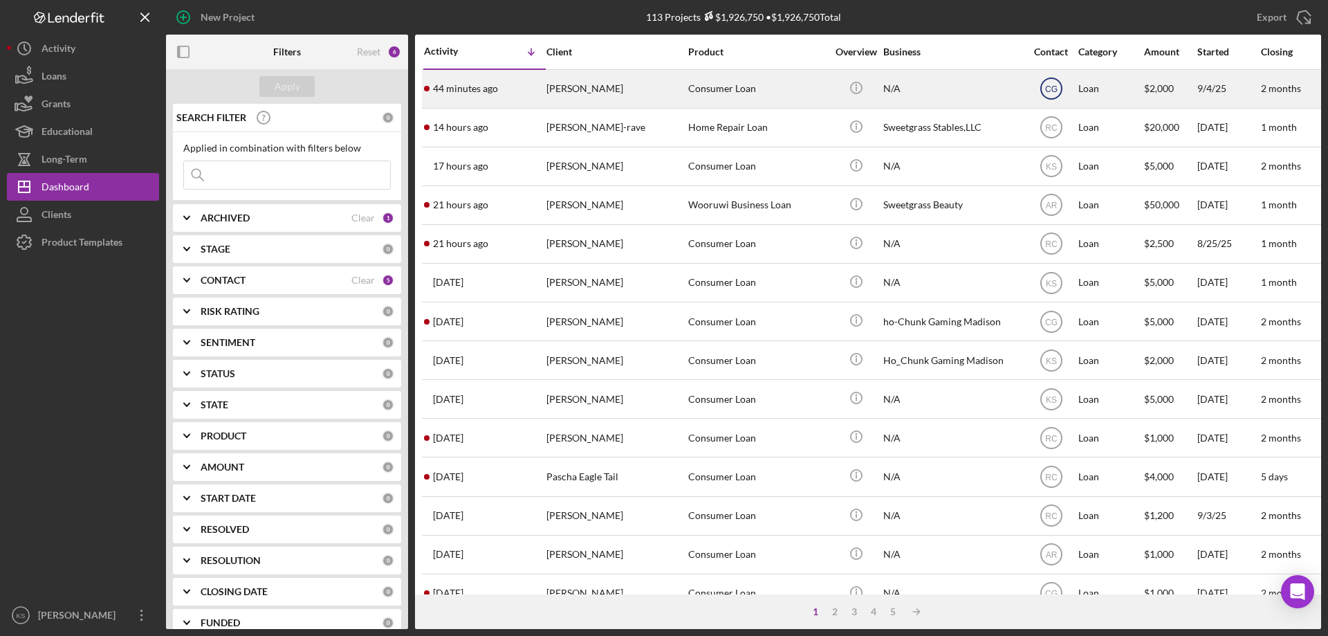
click at [1061, 89] on circle at bounding box center [1051, 88] width 21 height 21
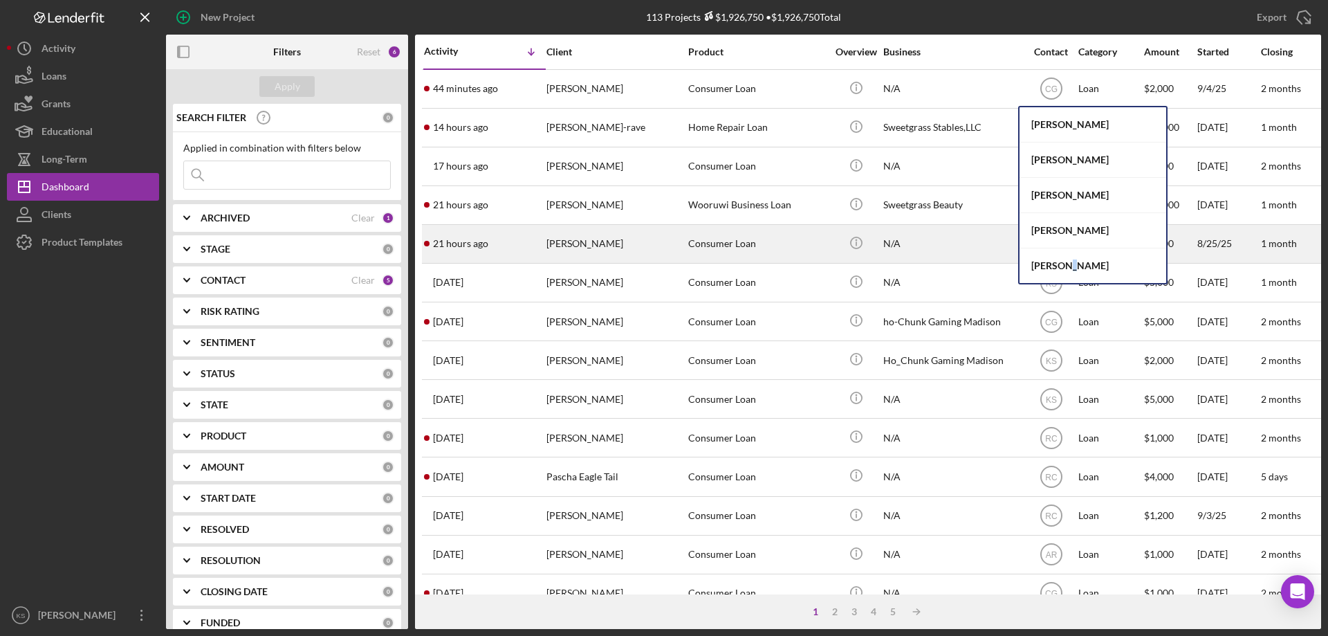
click at [1065, 257] on div "[PERSON_NAME]" at bounding box center [1093, 265] width 147 height 35
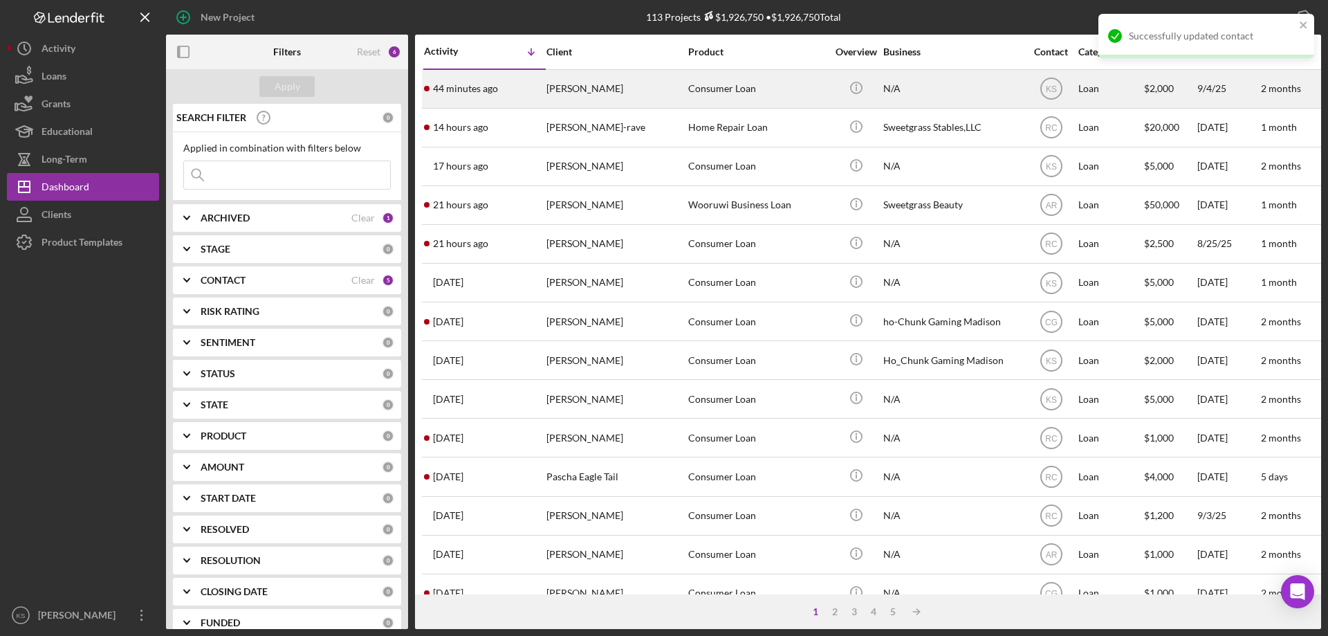
click at [800, 87] on div "Consumer Loan" at bounding box center [757, 89] width 138 height 37
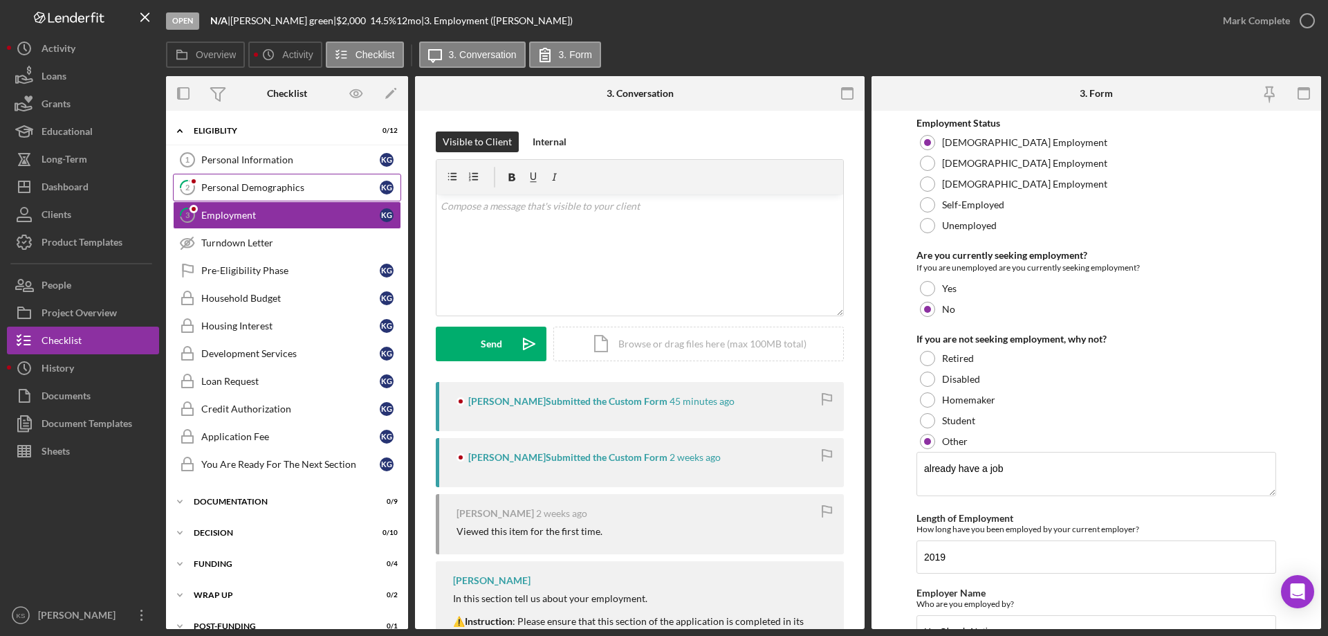
click at [280, 191] on div "Personal Demographics" at bounding box center [290, 187] width 178 height 11
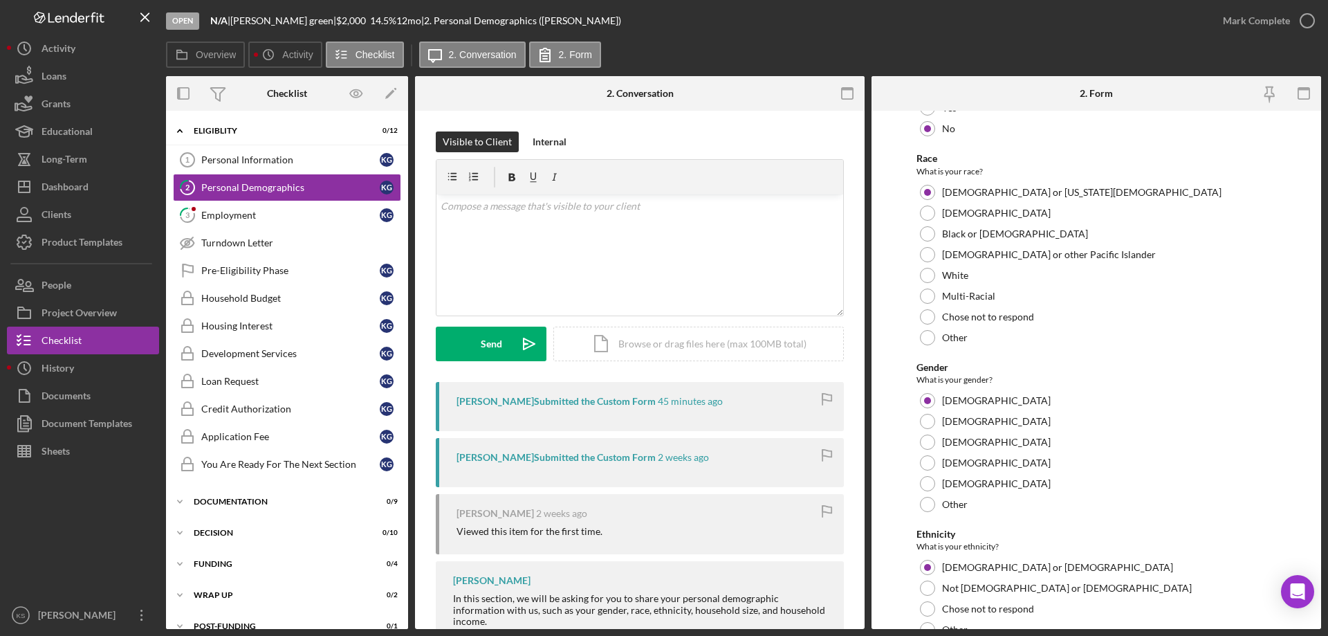
scroll to position [760, 0]
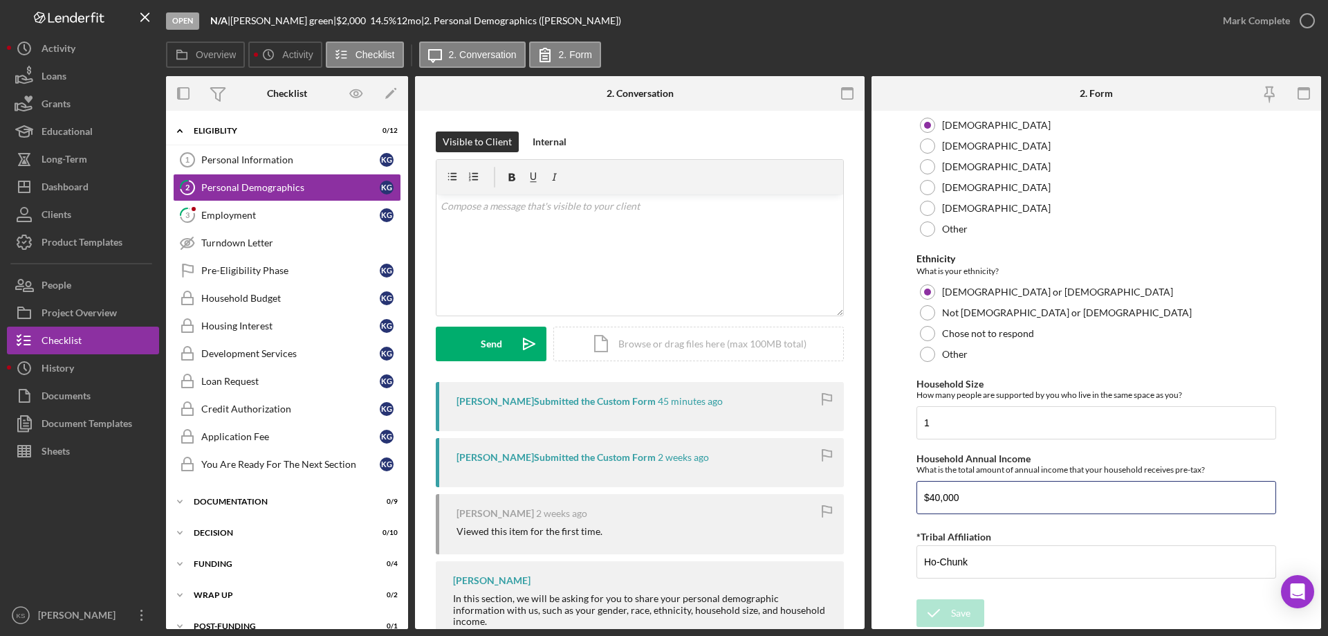
drag, startPoint x: 984, startPoint y: 495, endPoint x: 910, endPoint y: 488, distance: 75.0
click at [910, 488] on form "Demographic Information Marital Status Please select your marital status from t…" at bounding box center [1097, 370] width 450 height 518
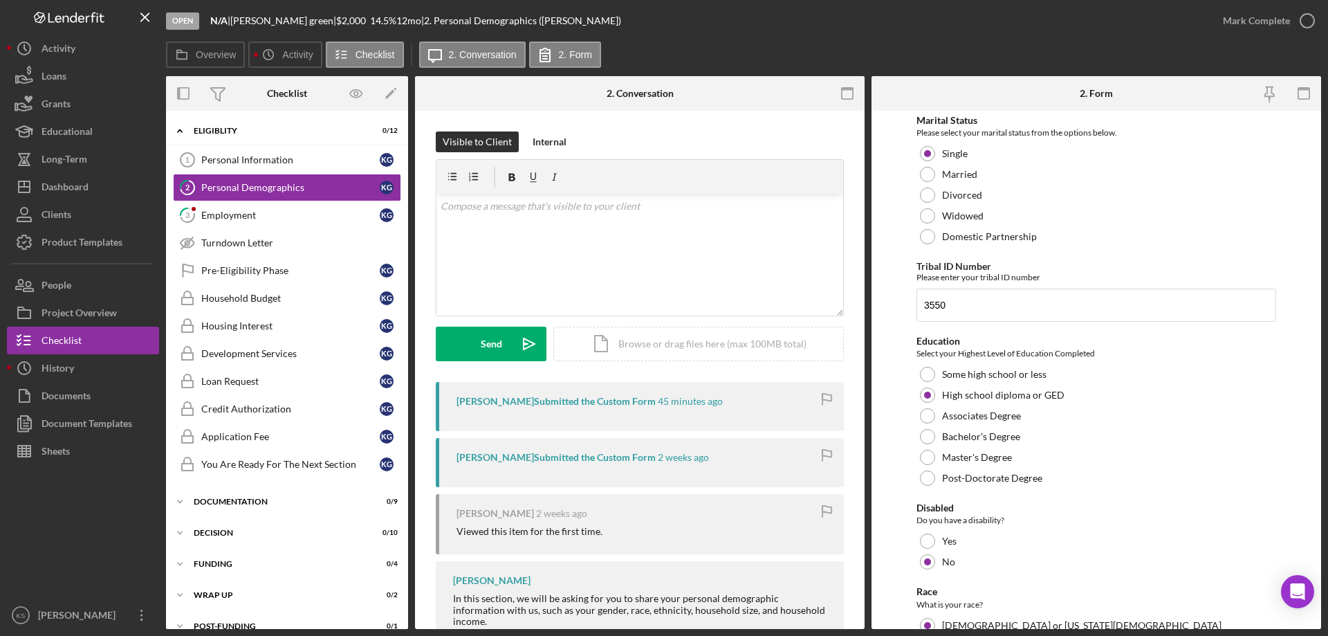
scroll to position [0, 0]
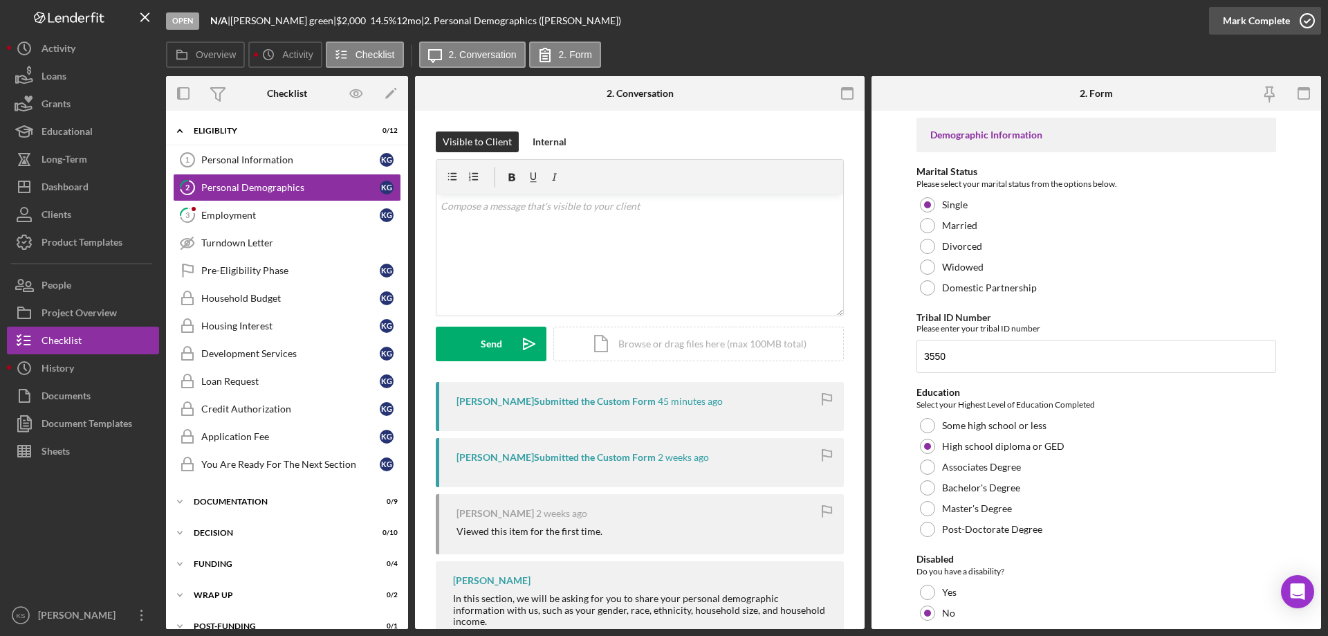
click at [1250, 33] on div "Mark Complete" at bounding box center [1256, 21] width 67 height 28
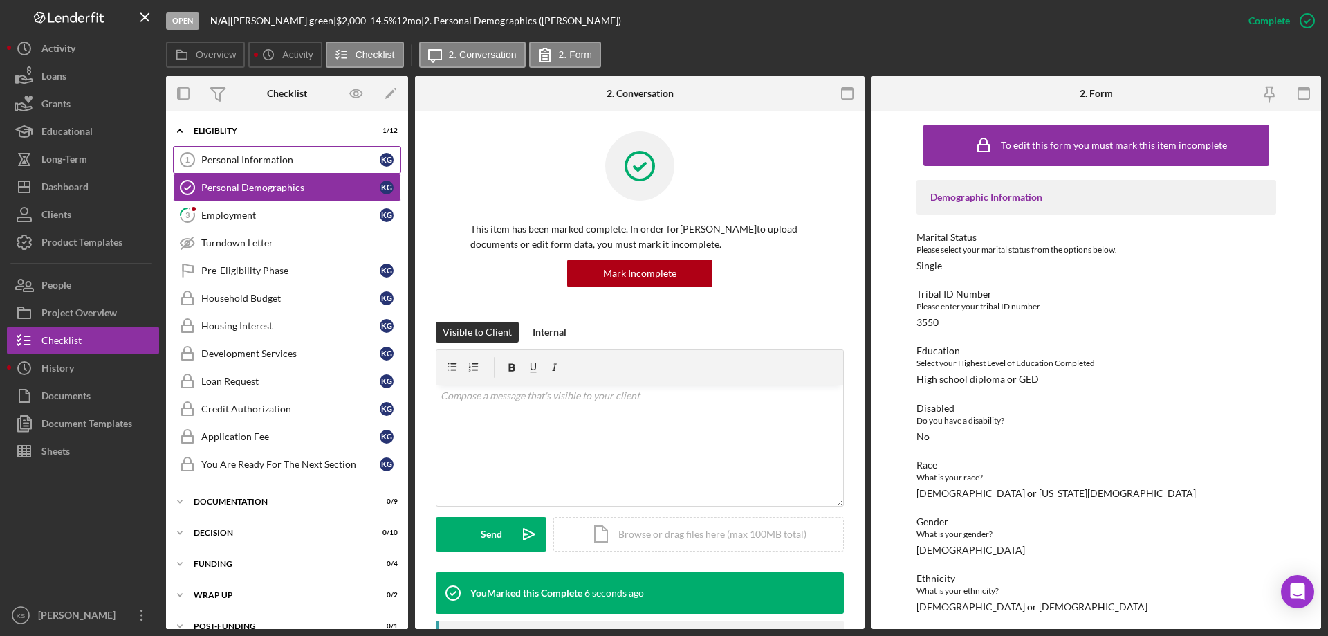
click at [272, 158] on div "Personal Information" at bounding box center [290, 159] width 178 height 11
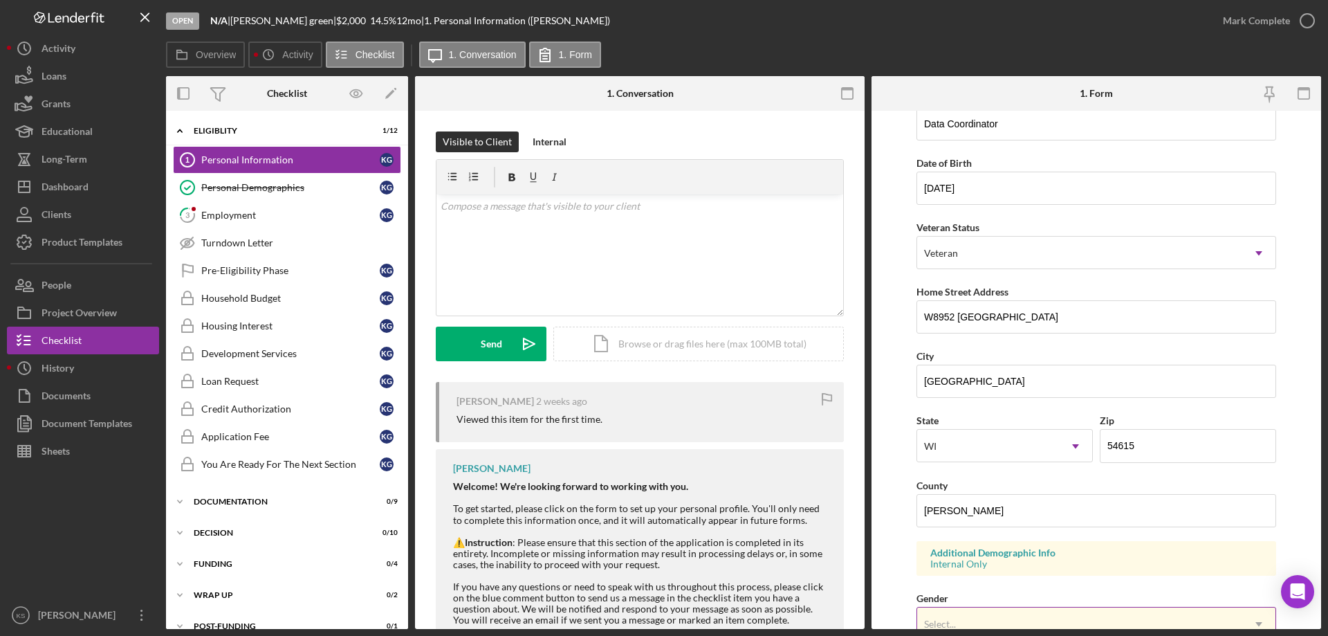
scroll to position [277, 0]
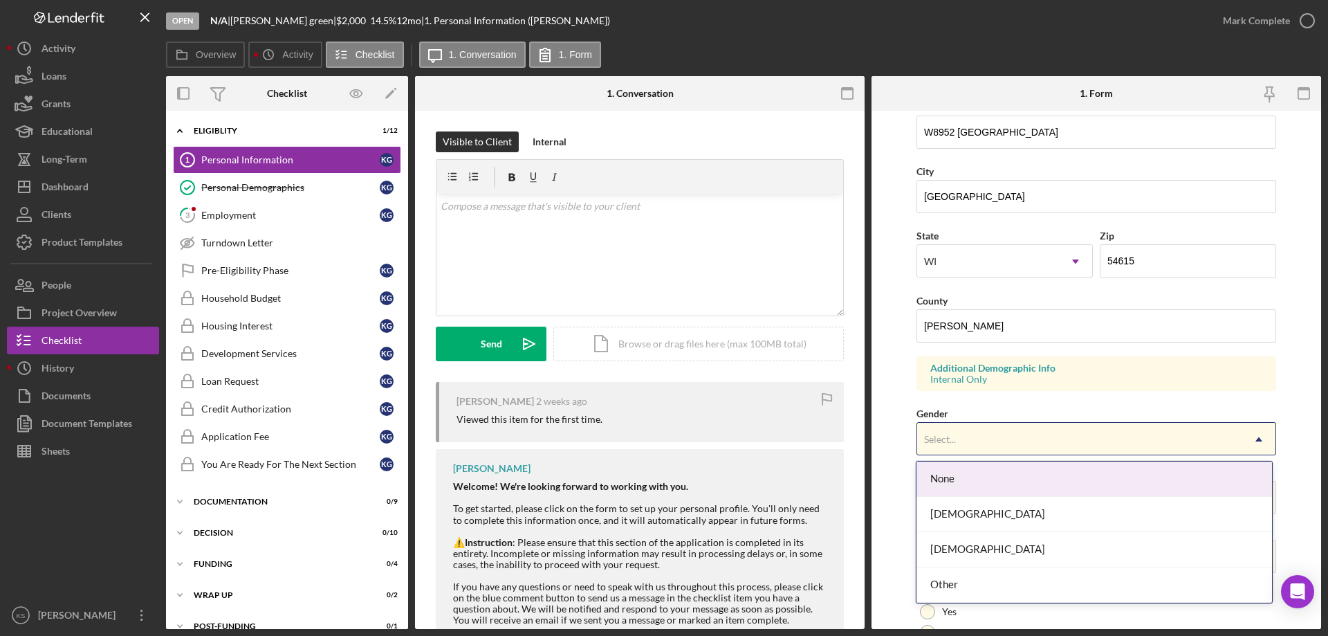
click at [1003, 440] on div "Select..." at bounding box center [1079, 439] width 325 height 32
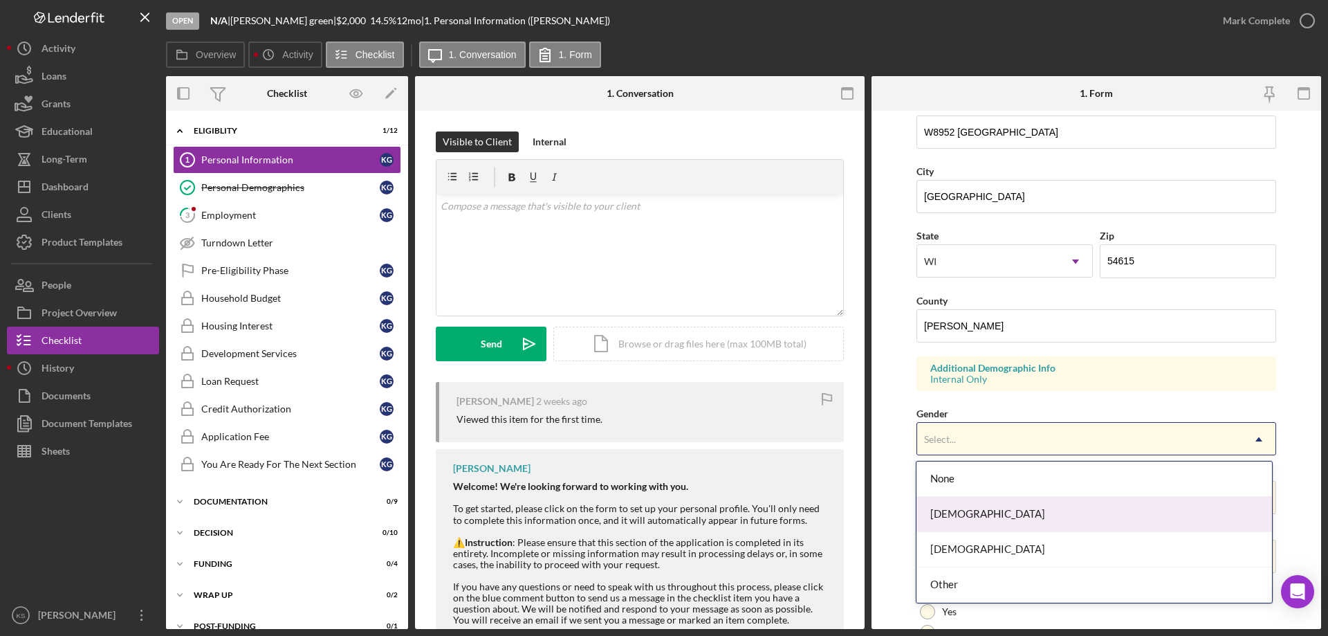
click at [966, 508] on div "[DEMOGRAPHIC_DATA]" at bounding box center [1094, 514] width 355 height 35
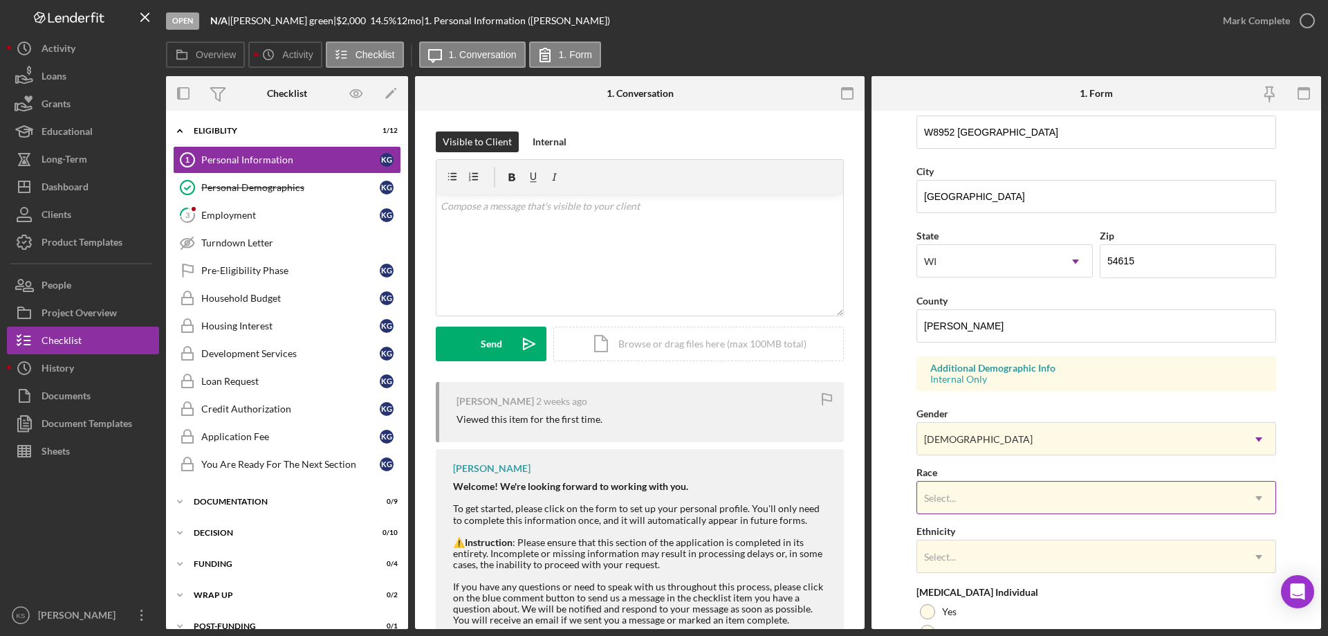
click at [985, 490] on div "Select..." at bounding box center [1079, 498] width 325 height 32
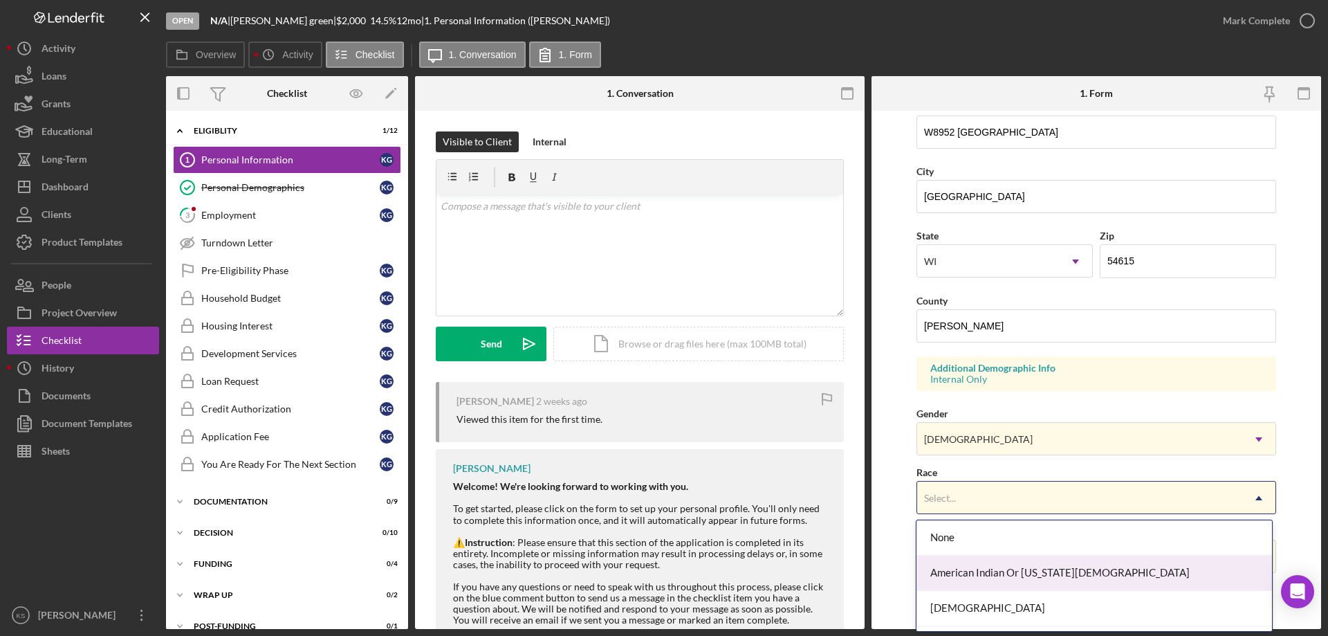
click at [989, 567] on div "American Indian Or [US_STATE][DEMOGRAPHIC_DATA]" at bounding box center [1094, 572] width 355 height 35
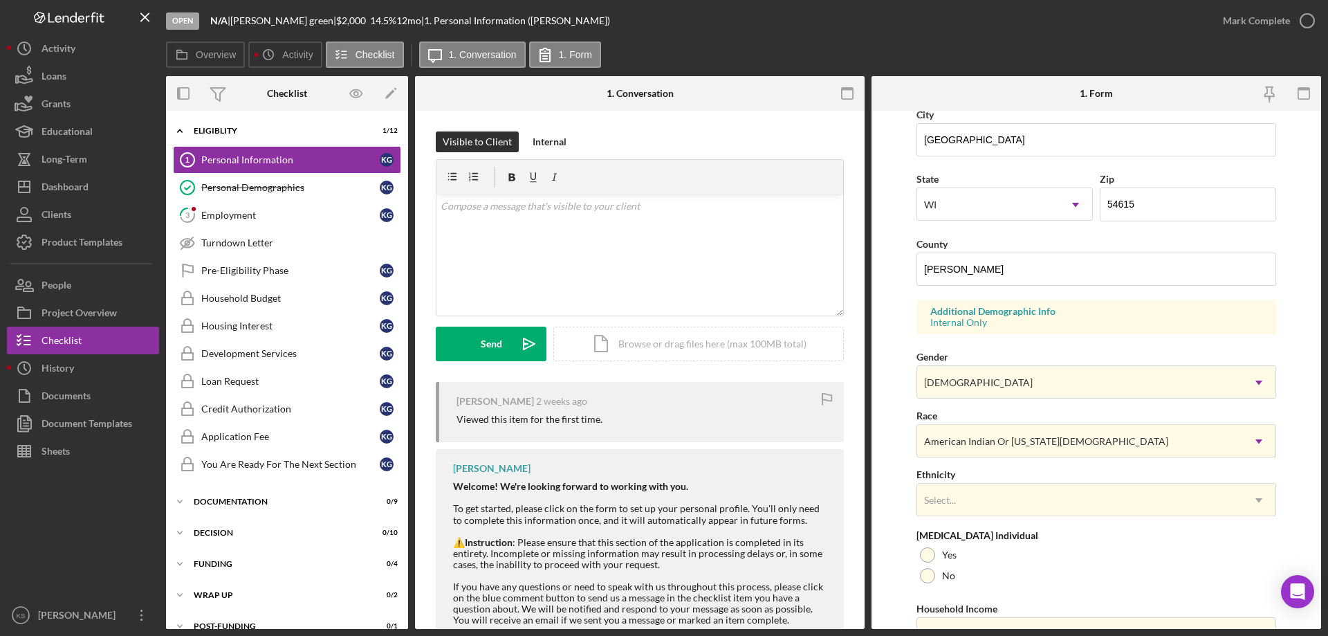
scroll to position [405, 0]
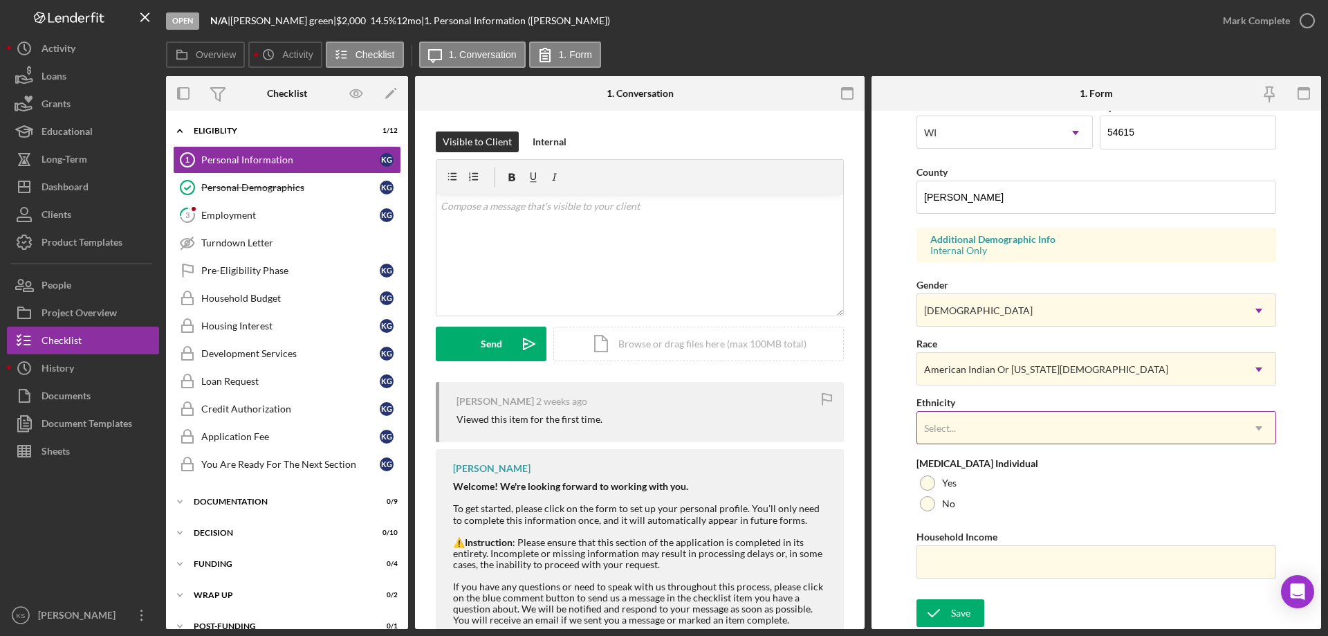
click at [1006, 437] on div "Select..." at bounding box center [1079, 428] width 325 height 32
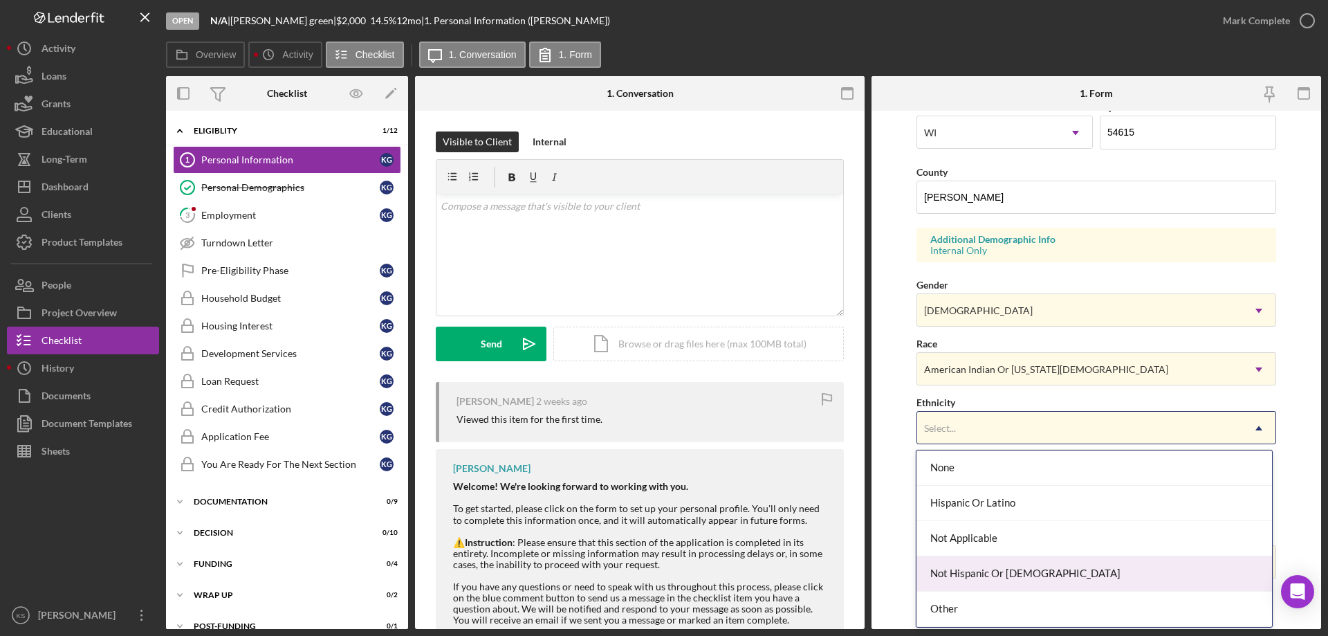
click at [980, 567] on div "Not Hispanic Or [DEMOGRAPHIC_DATA]" at bounding box center [1094, 573] width 355 height 35
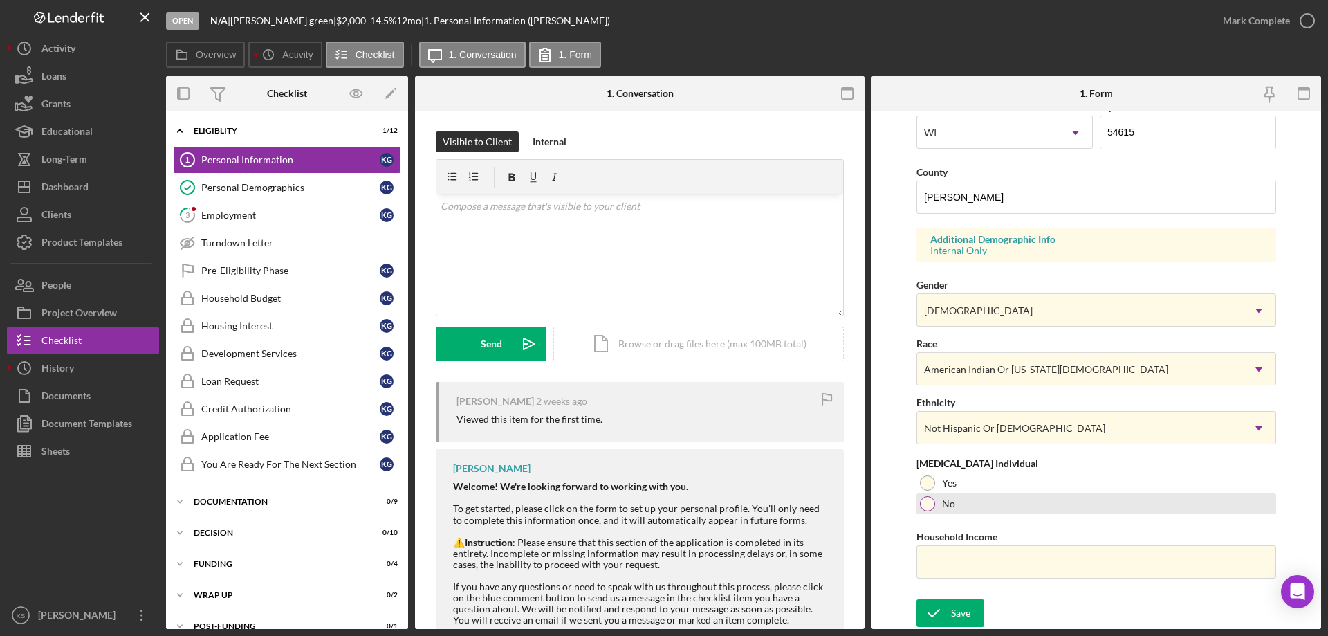
click at [932, 505] on div at bounding box center [927, 503] width 15 height 15
click at [978, 566] on input "Household Income" at bounding box center [1097, 561] width 360 height 33
paste input "$40,000"
type input "$40,000"
click at [961, 604] on div "Save" at bounding box center [960, 613] width 19 height 28
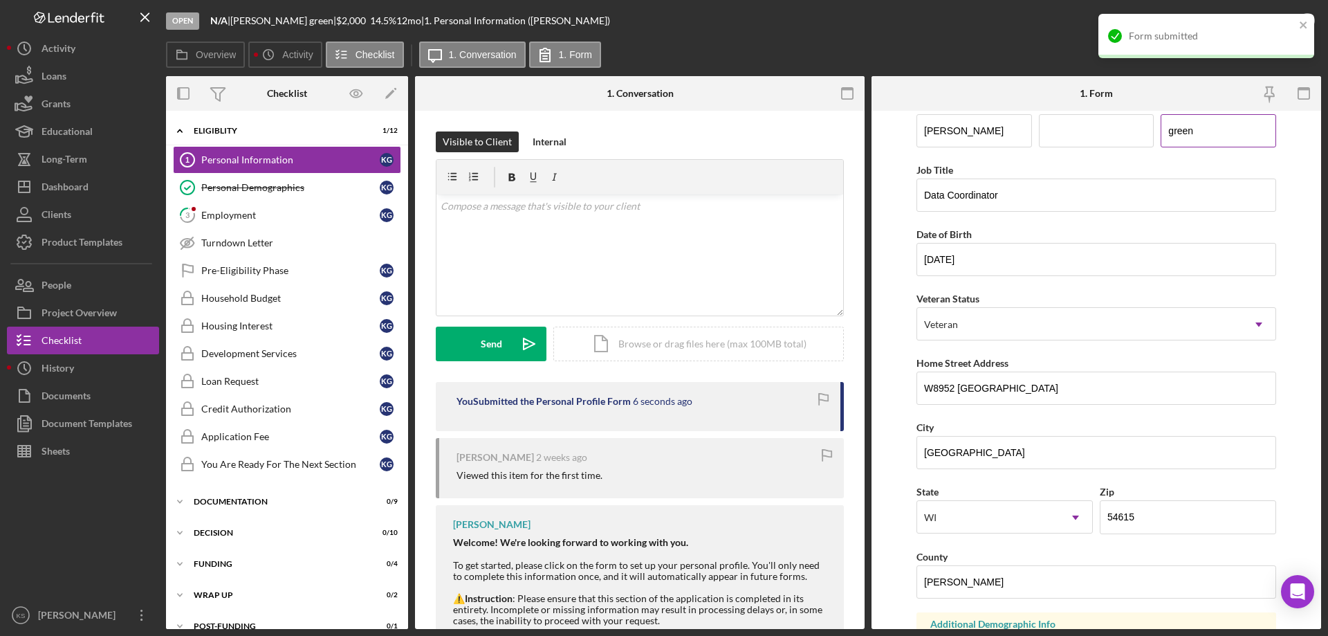
scroll to position [0, 0]
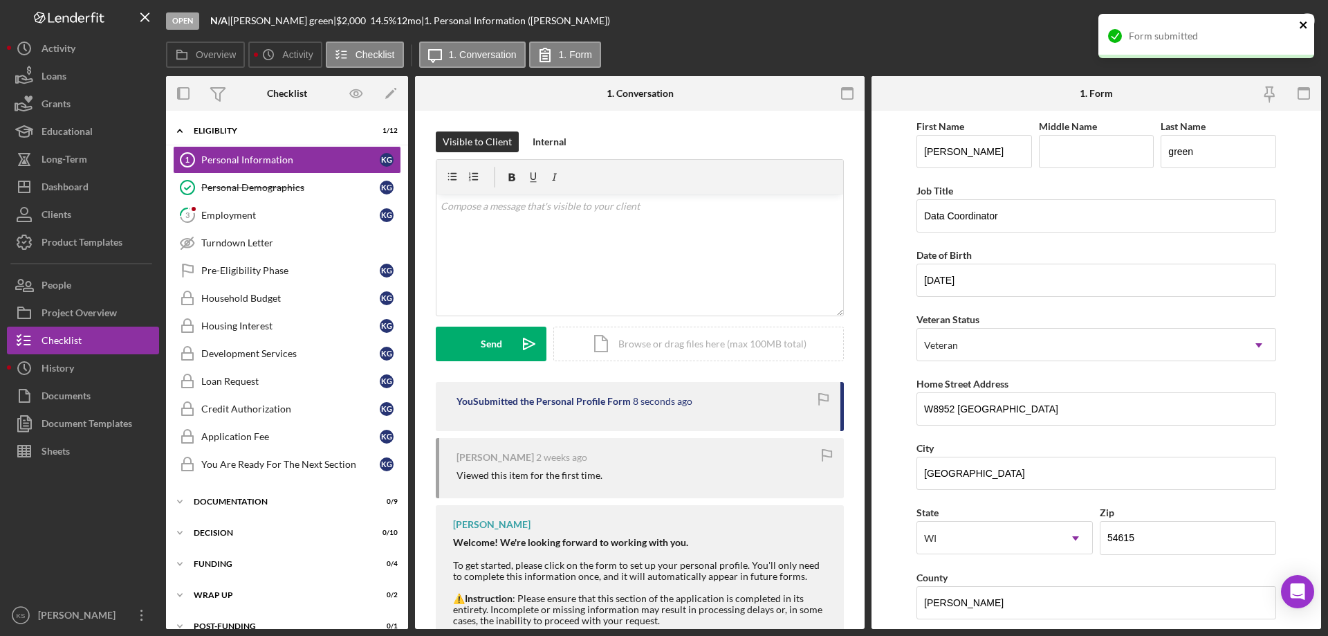
click at [1301, 23] on icon "close" at bounding box center [1303, 24] width 7 height 7
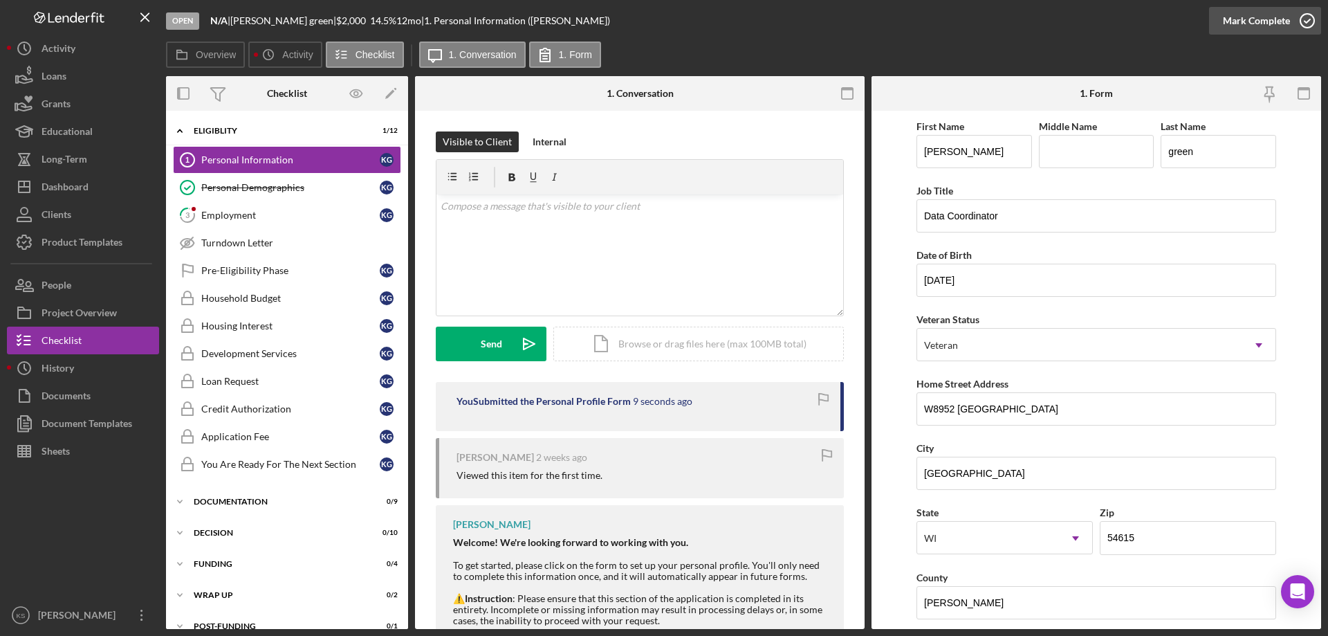
click at [1292, 21] on icon "button" at bounding box center [1307, 20] width 35 height 35
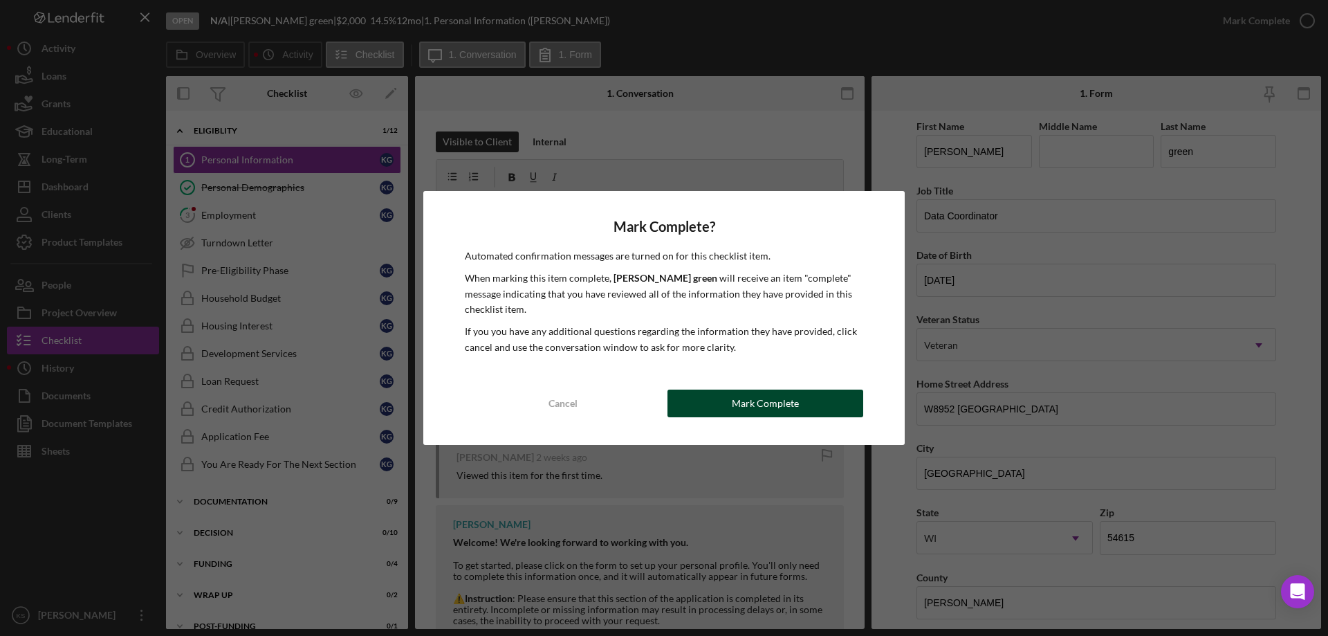
click at [794, 404] on div "Mark Complete" at bounding box center [765, 403] width 67 height 28
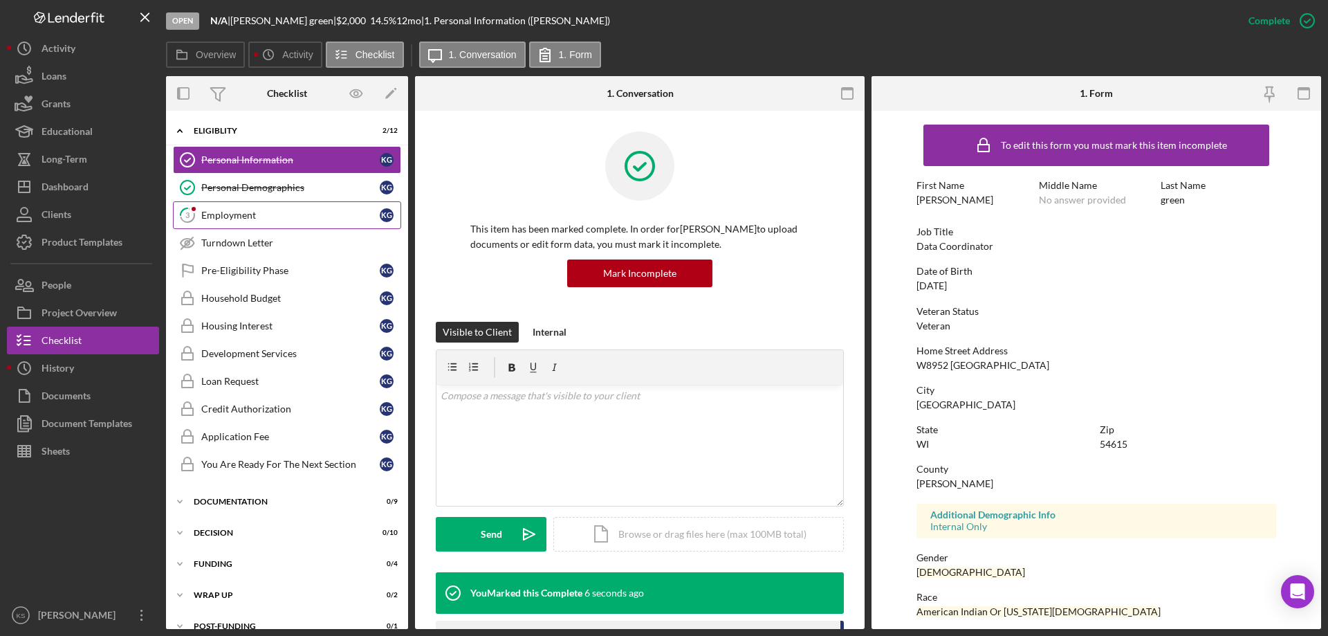
click at [235, 217] on div "Employment" at bounding box center [290, 215] width 178 height 11
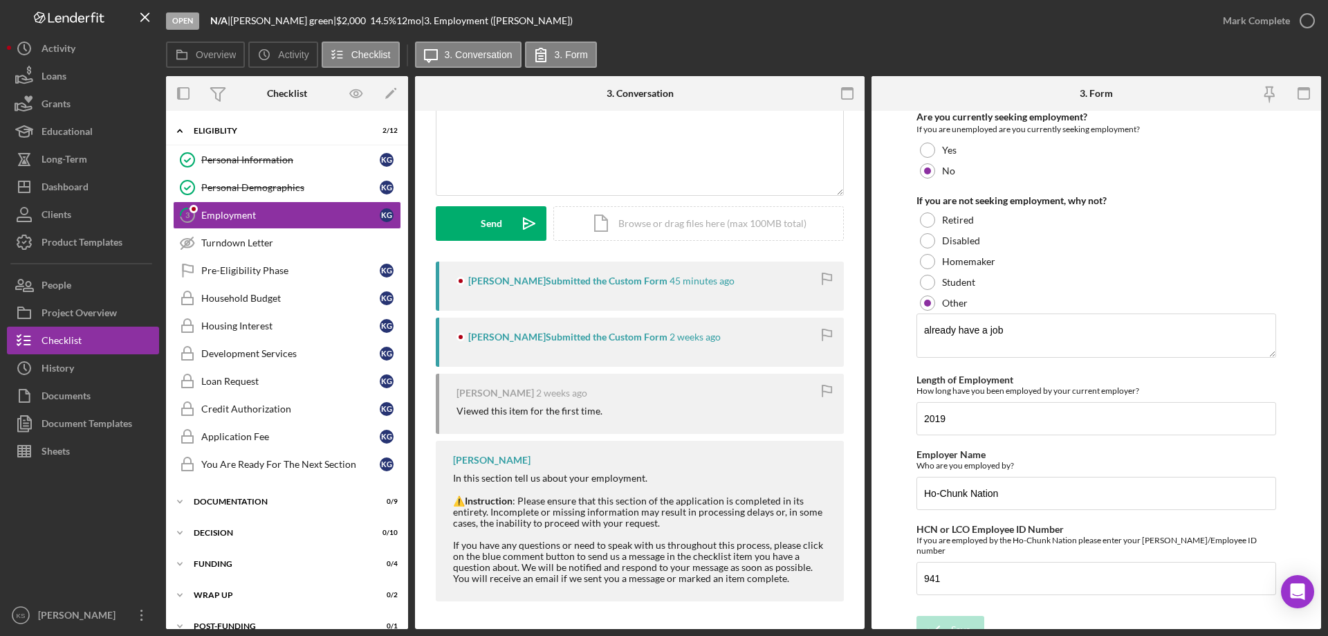
scroll to position [145, 0]
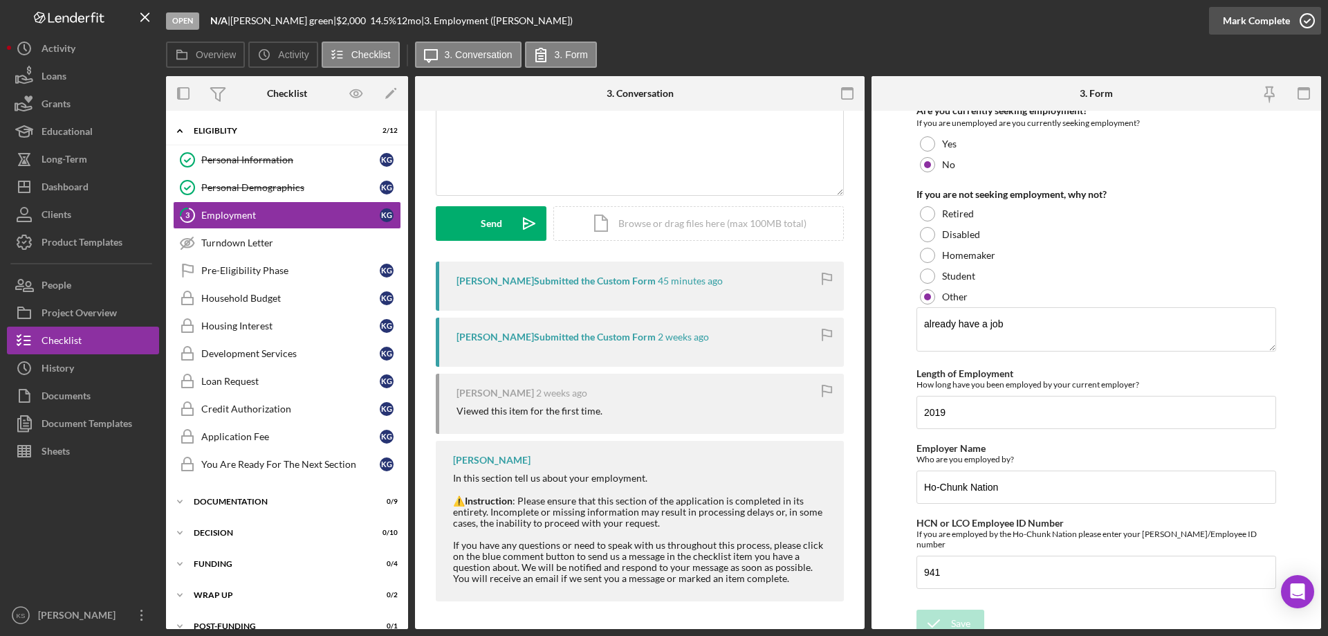
click at [1248, 8] on div "Mark Complete" at bounding box center [1256, 21] width 67 height 28
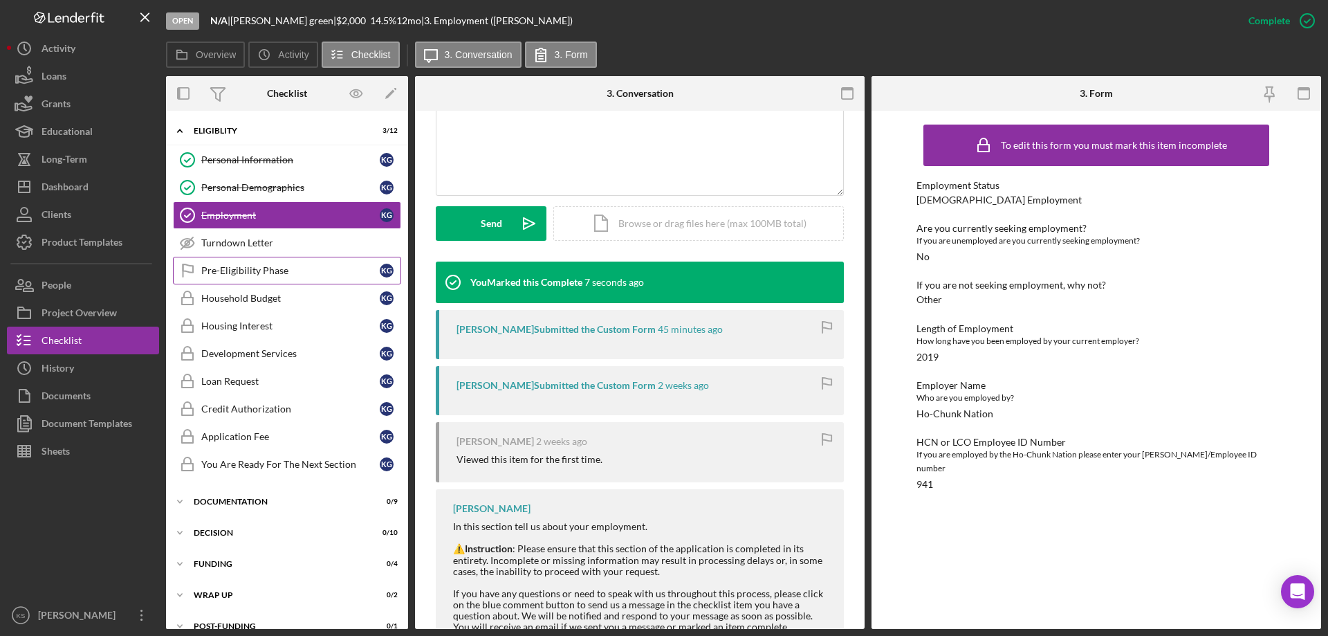
click at [278, 270] on div "Pre-Eligibility Phase" at bounding box center [290, 270] width 178 height 11
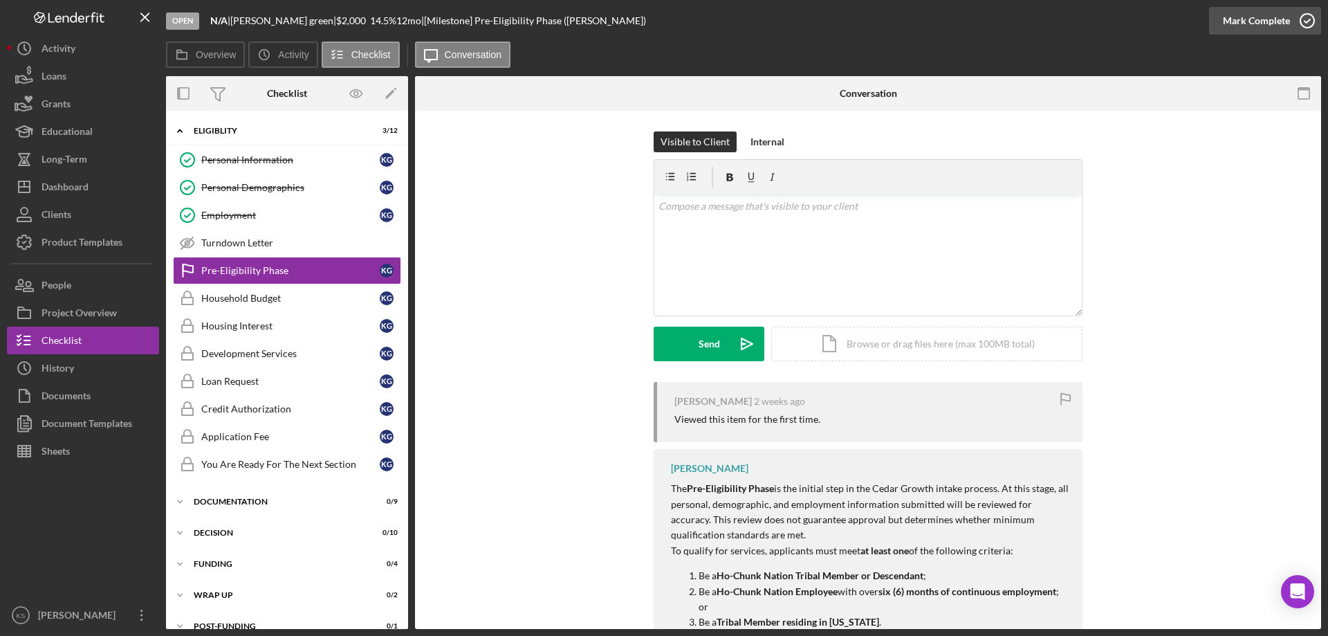
click at [1260, 15] on div "Mark Complete" at bounding box center [1256, 21] width 67 height 28
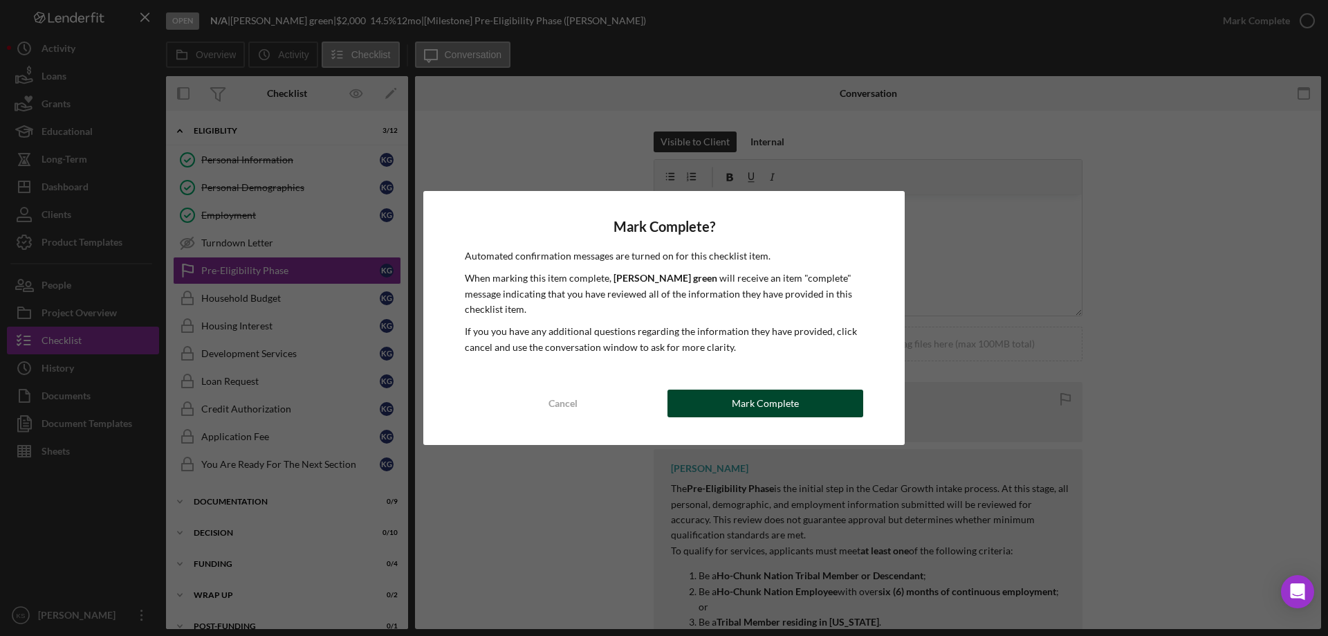
click at [809, 401] on button "Mark Complete" at bounding box center [766, 403] width 196 height 28
